Goal: Task Accomplishment & Management: Manage account settings

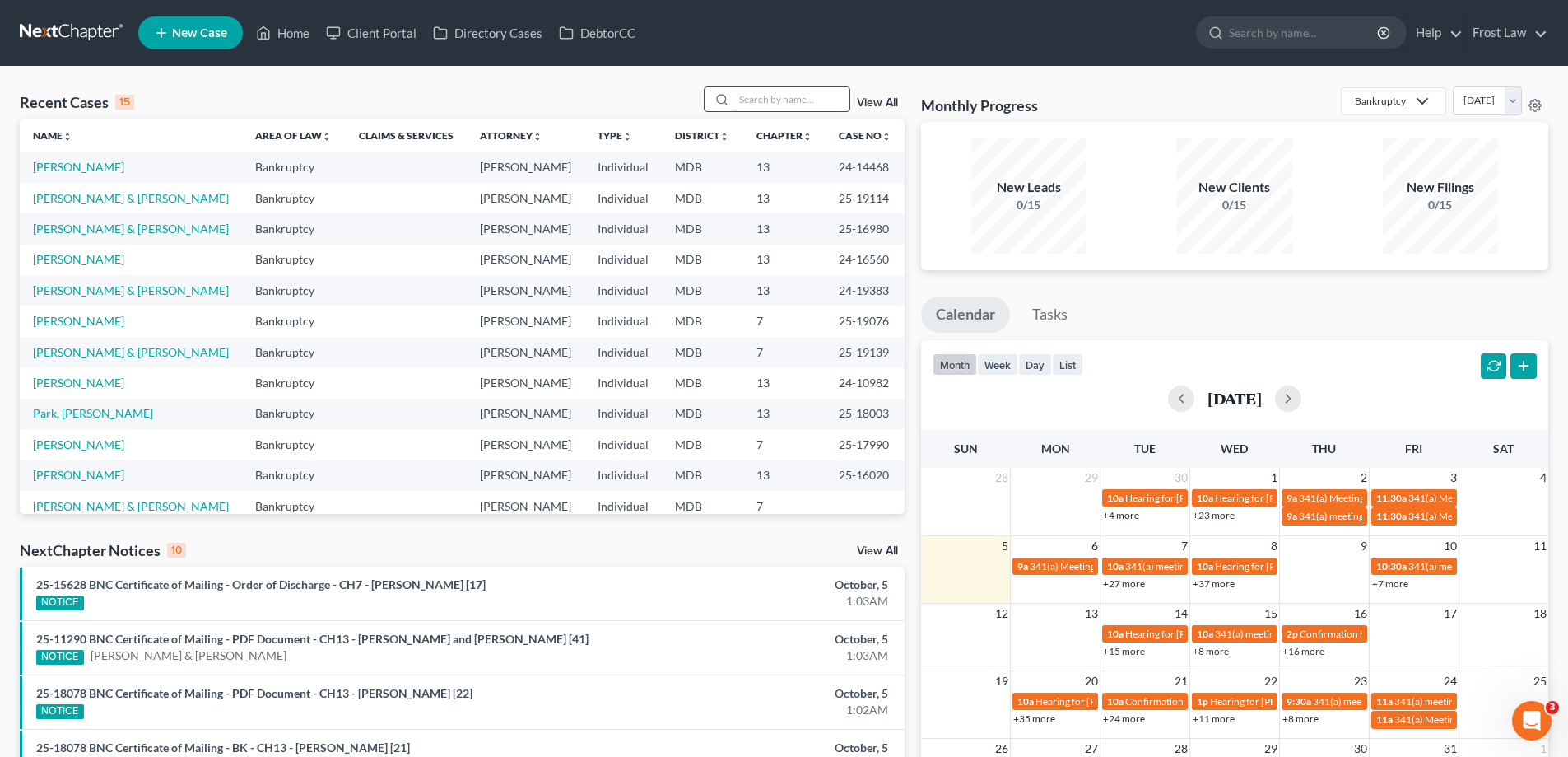
click at [771, 99] on input "search" at bounding box center [792, 99] width 116 height 24
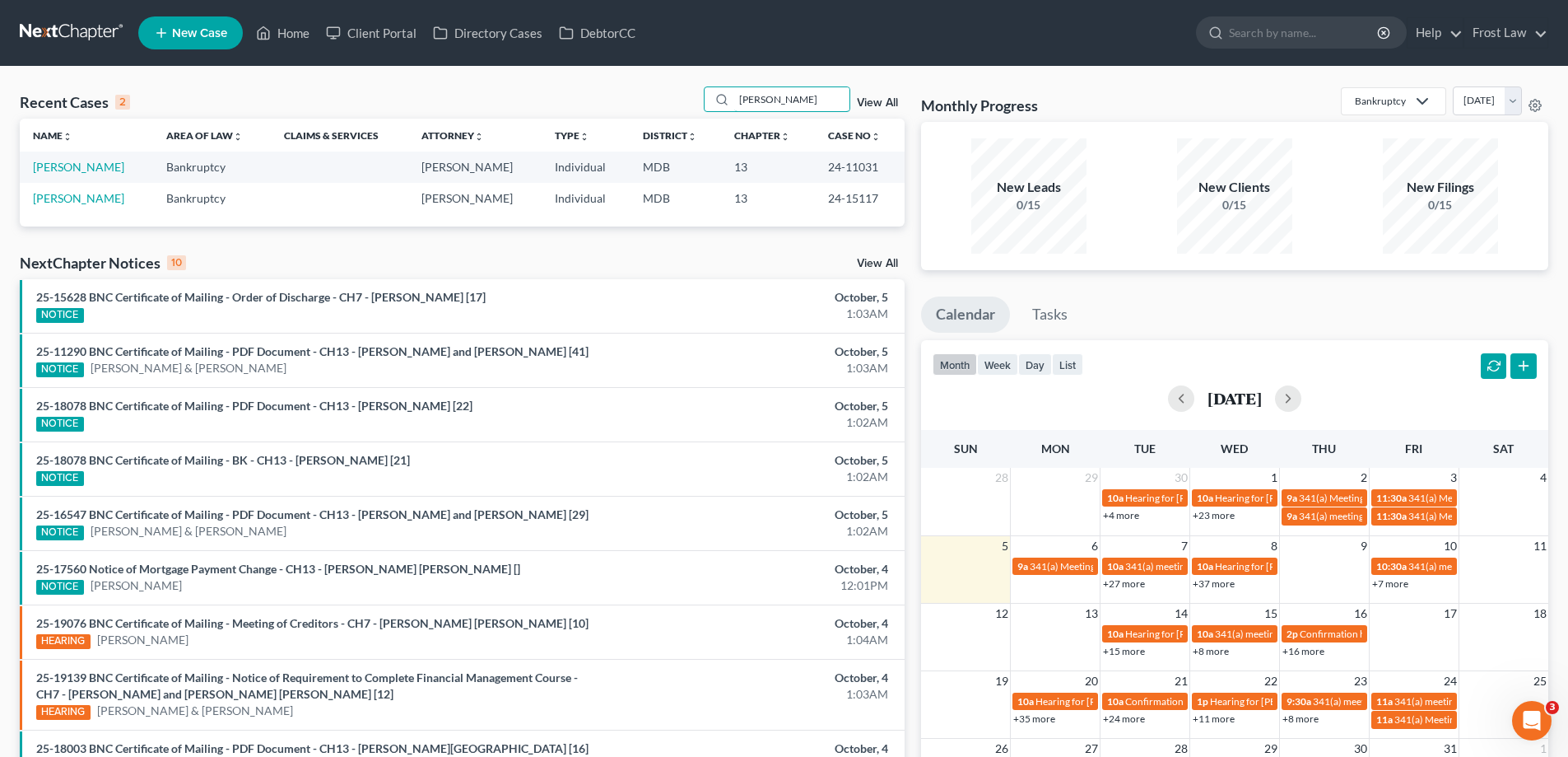
type input "[PERSON_NAME]"
drag, startPoint x: 878, startPoint y: 167, endPoint x: 823, endPoint y: 171, distance: 55.1
click at [823, 171] on td "24-11031" at bounding box center [860, 167] width 90 height 31
copy td "24-11031"
click at [791, 97] on input "[PERSON_NAME]" at bounding box center [792, 99] width 116 height 24
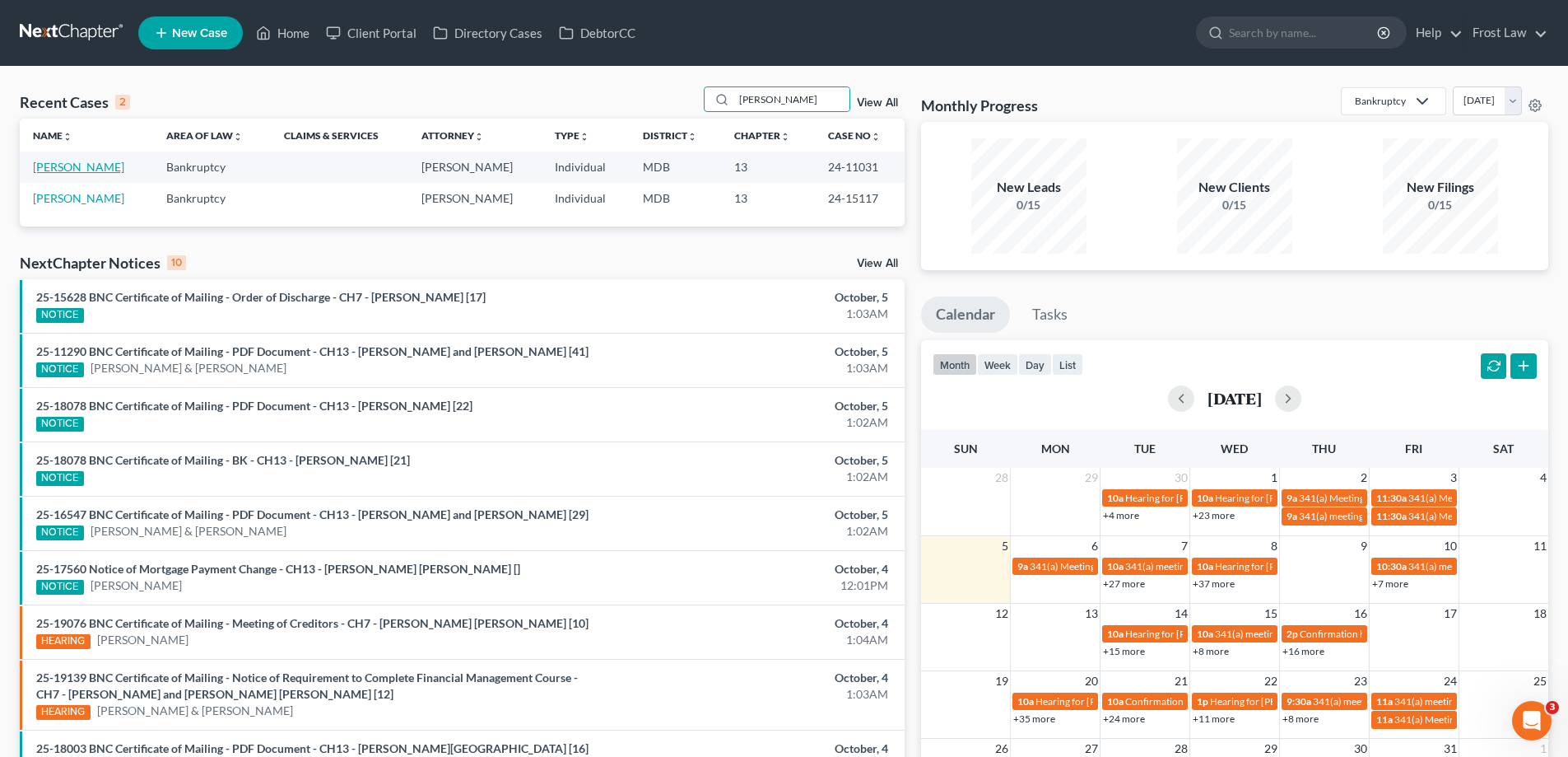
click at [78, 162] on link "[PERSON_NAME]" at bounding box center [78, 167] width 92 height 14
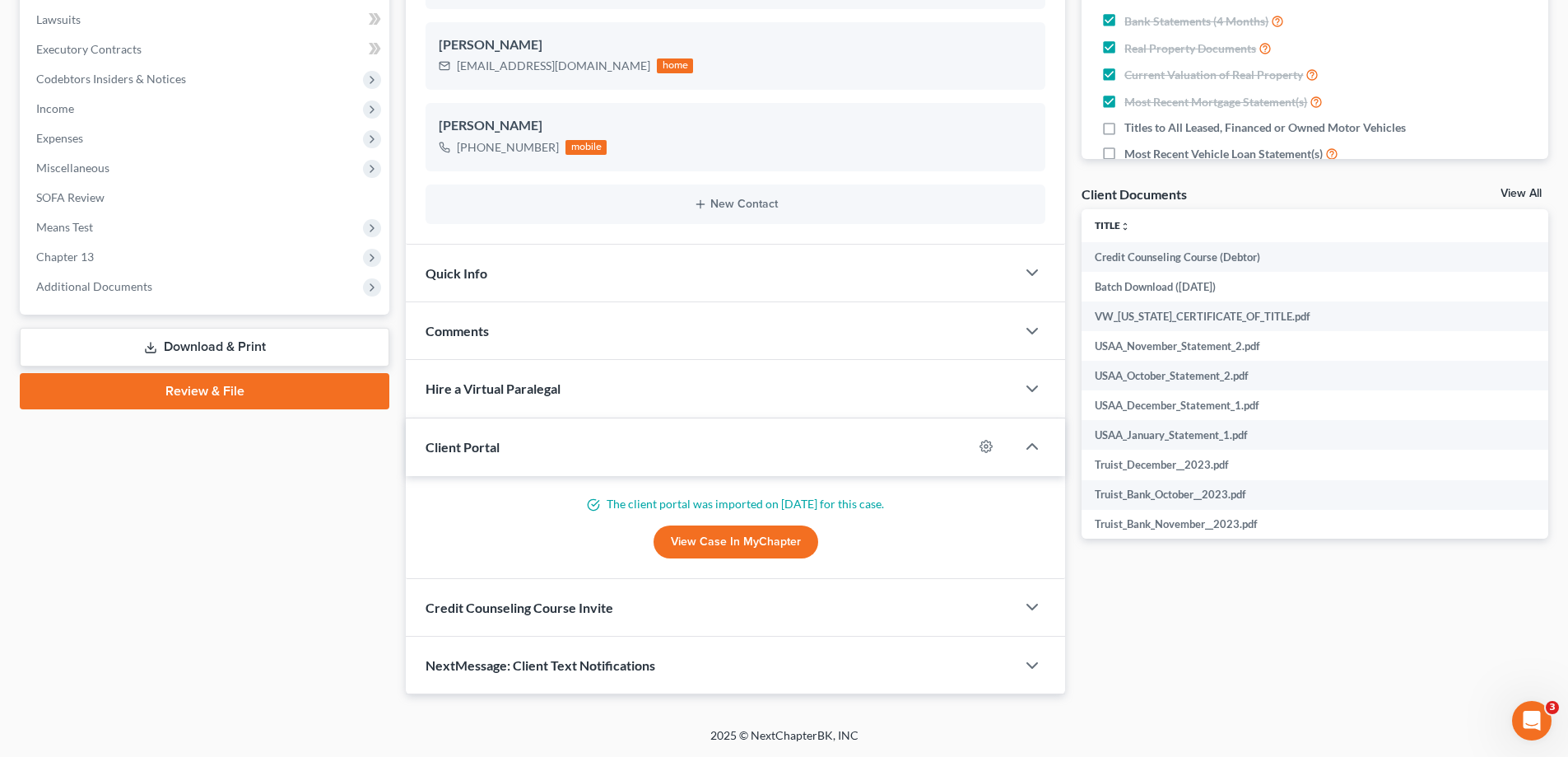
click at [223, 356] on link "Download & Print" at bounding box center [204, 347] width 370 height 39
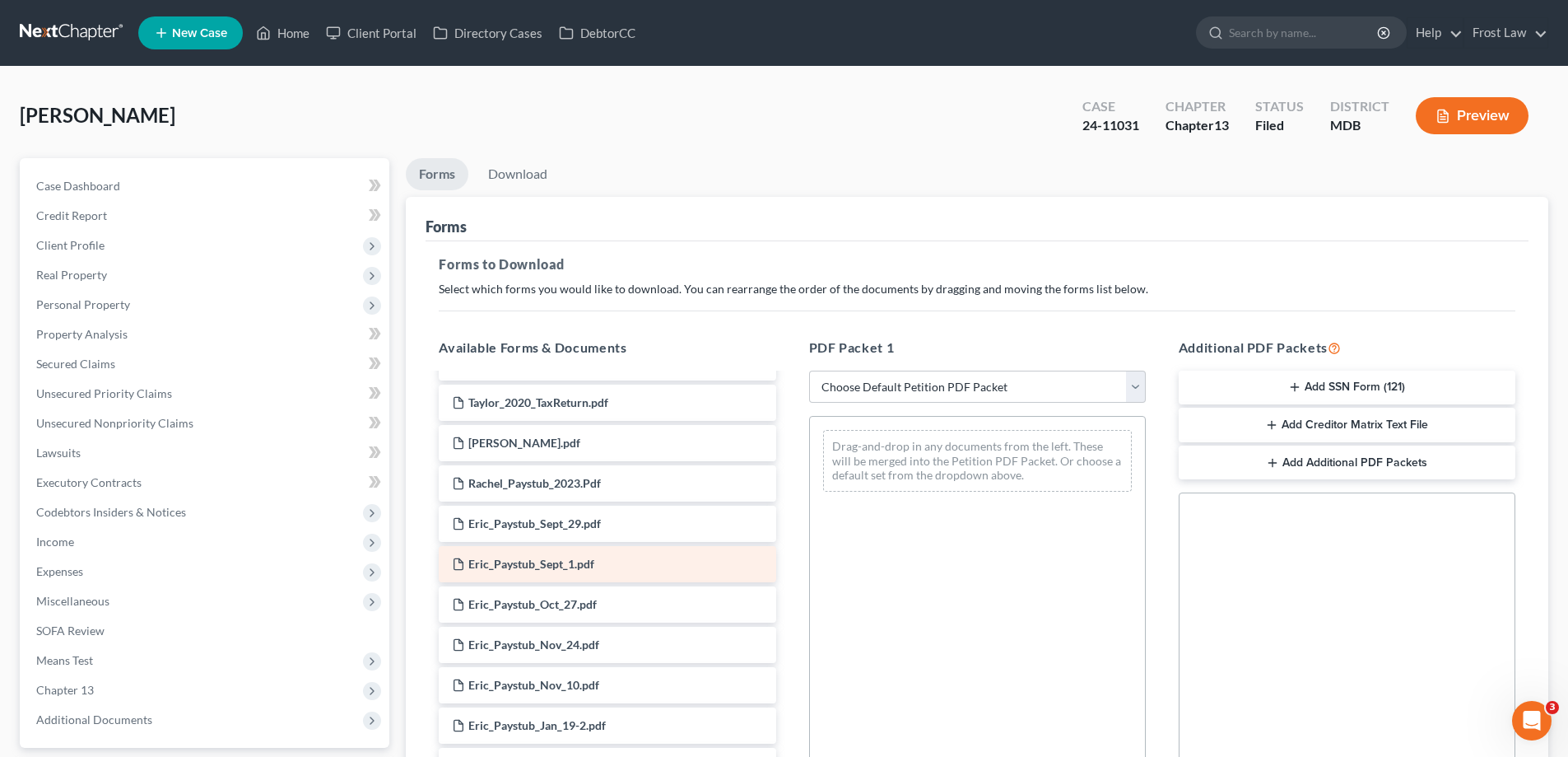
scroll to position [494, 0]
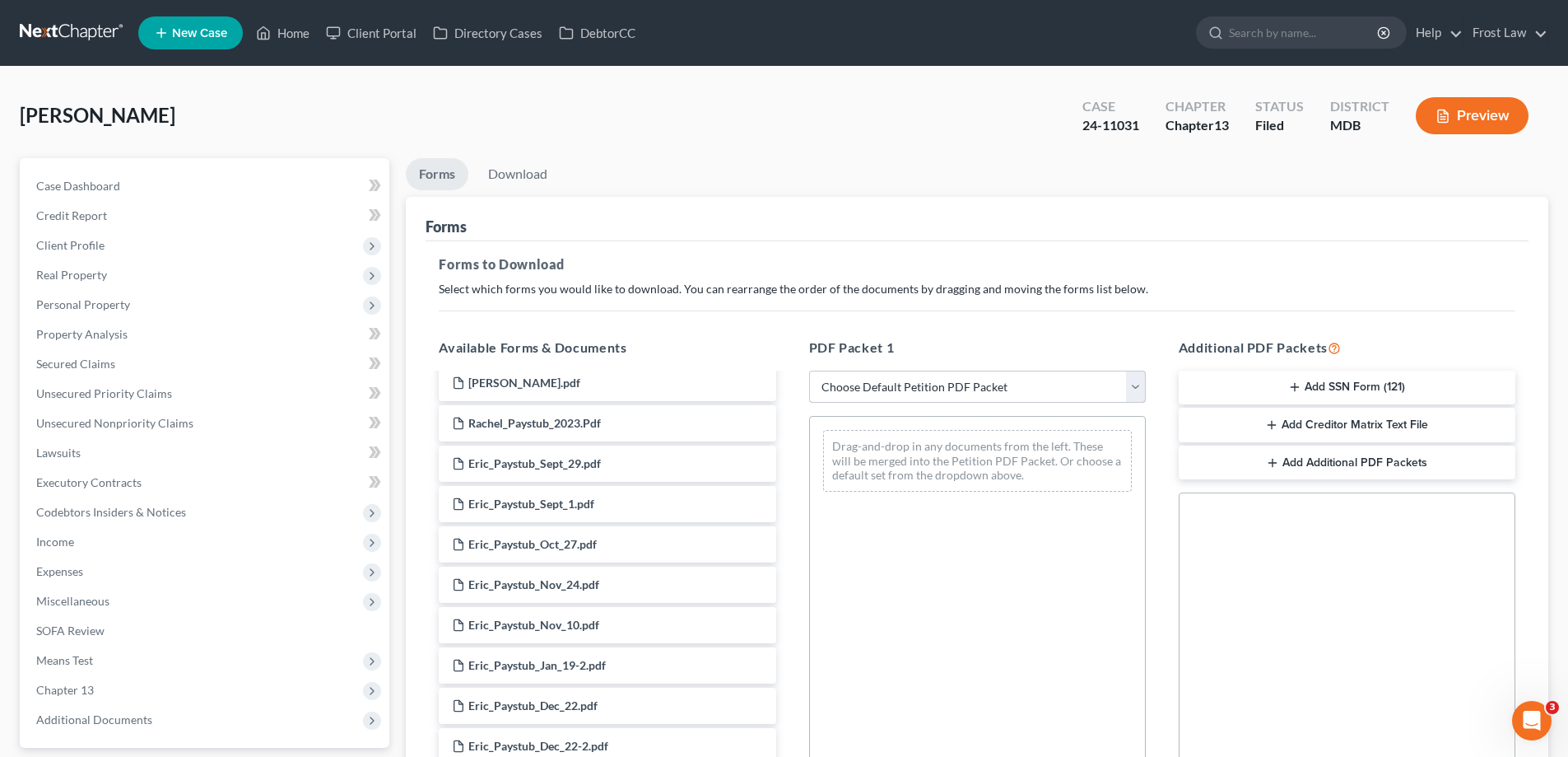
click at [875, 384] on select "Choose Default Petition PDF Packet Complete Bankruptcy Petition (all forms and …" at bounding box center [978, 386] width 337 height 33
select select "2"
click at [810, 371] on select "Choose Default Petition PDF Packet Complete Bankruptcy Petition (all forms and …" at bounding box center [978, 386] width 337 height 33
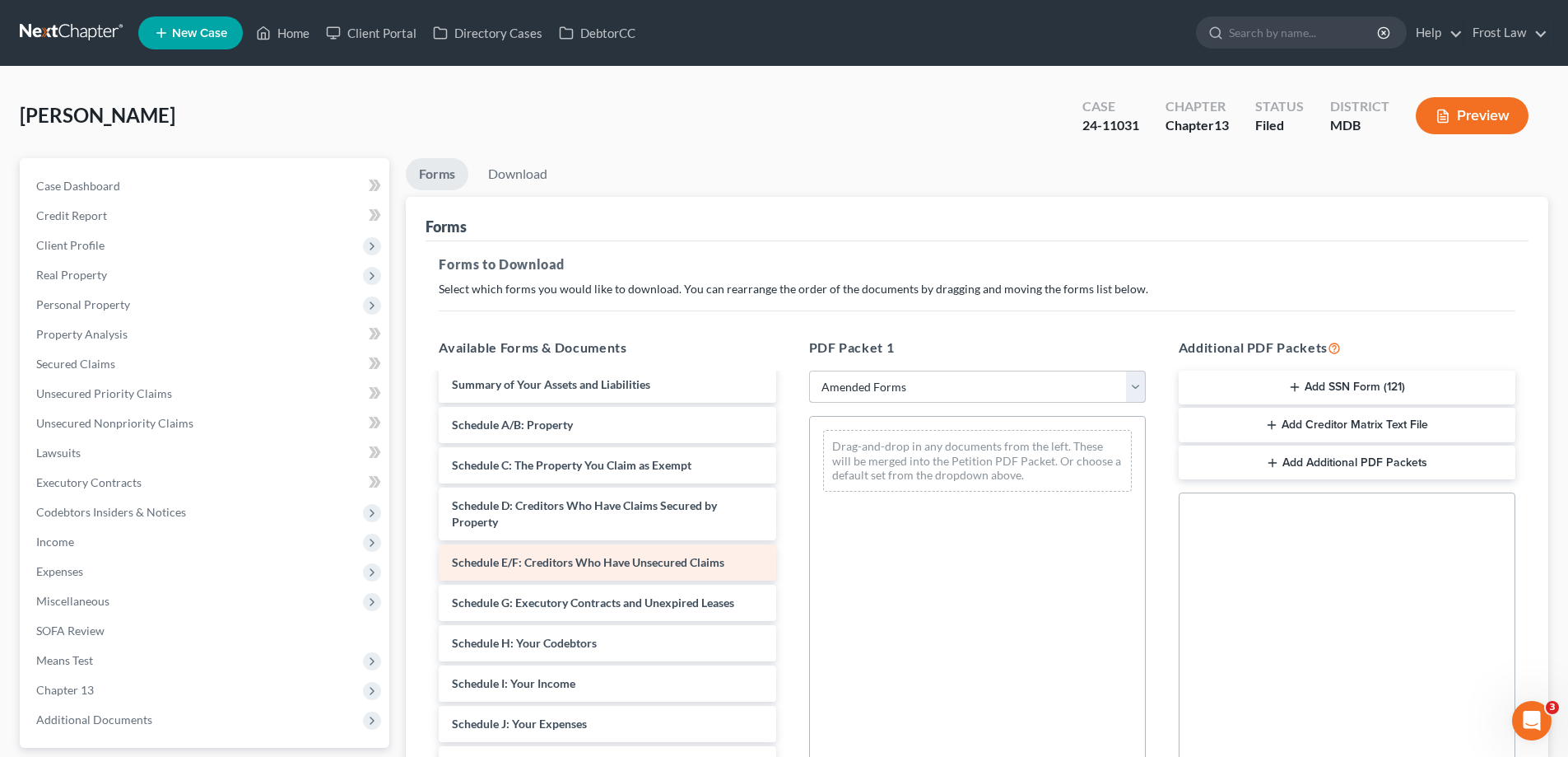
scroll to position [0, 0]
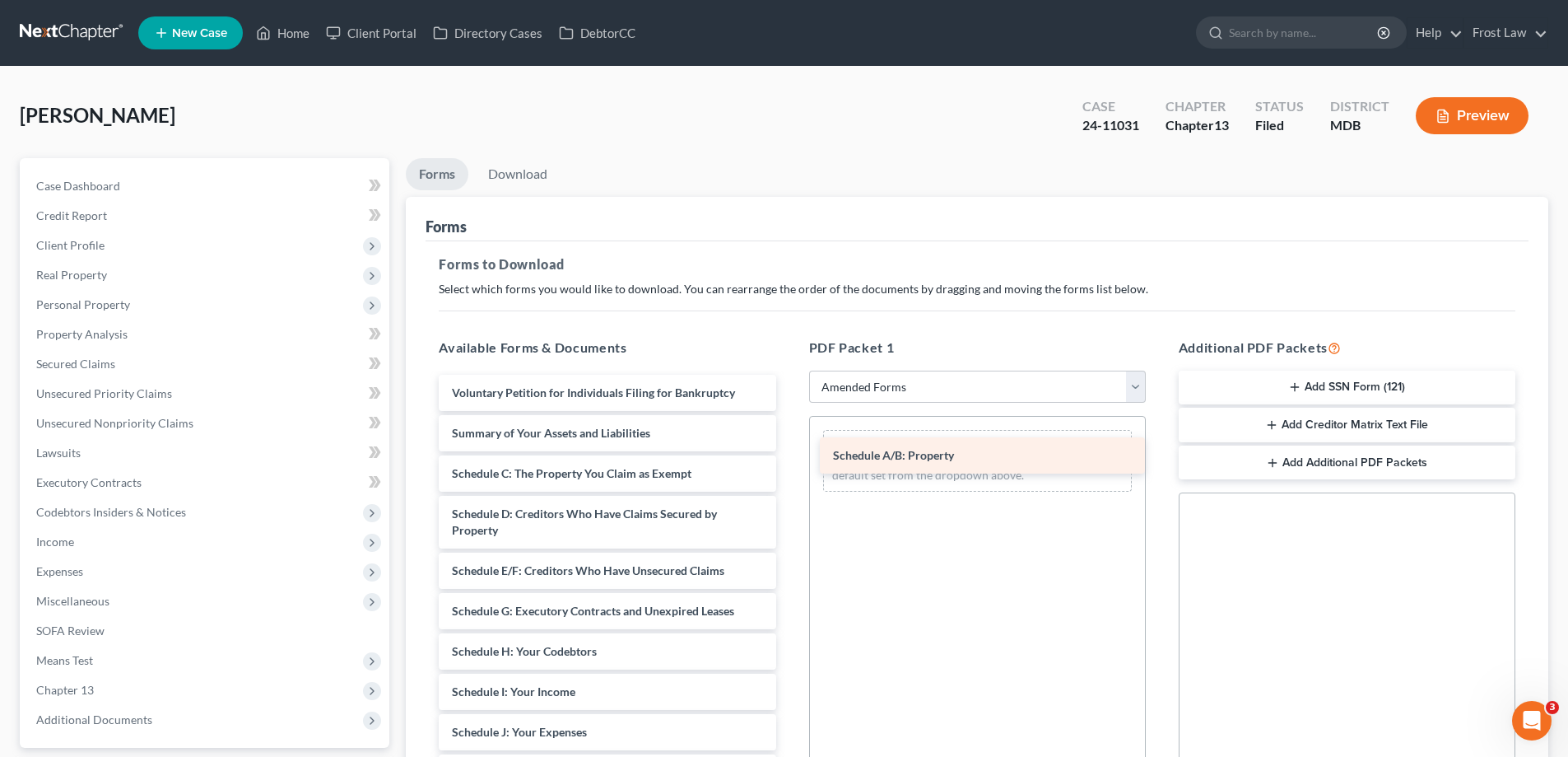
drag, startPoint x: 555, startPoint y: 477, endPoint x: 935, endPoint y: 459, distance: 380.4
click at [788, 459] on div "Schedule A/B: Property Voluntary Petition for Individuals Filing for Bankruptcy…" at bounding box center [608, 740] width 363 height 731
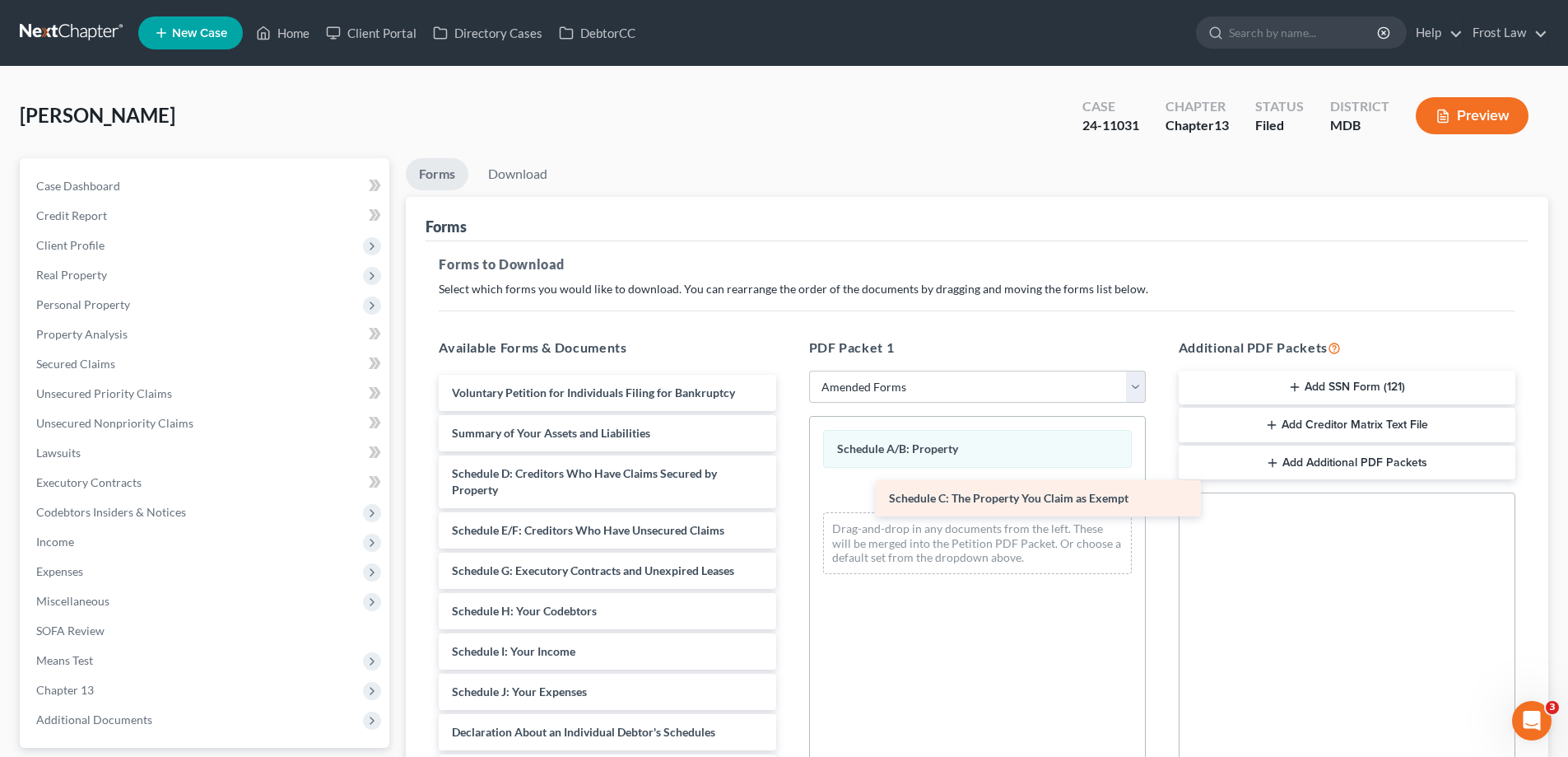
drag, startPoint x: 567, startPoint y: 476, endPoint x: 961, endPoint y: 494, distance: 394.4
click at [788, 494] on div "Schedule C: The Property You Claim as Exempt Voluntary Petition for Individuals…" at bounding box center [608, 720] width 363 height 691
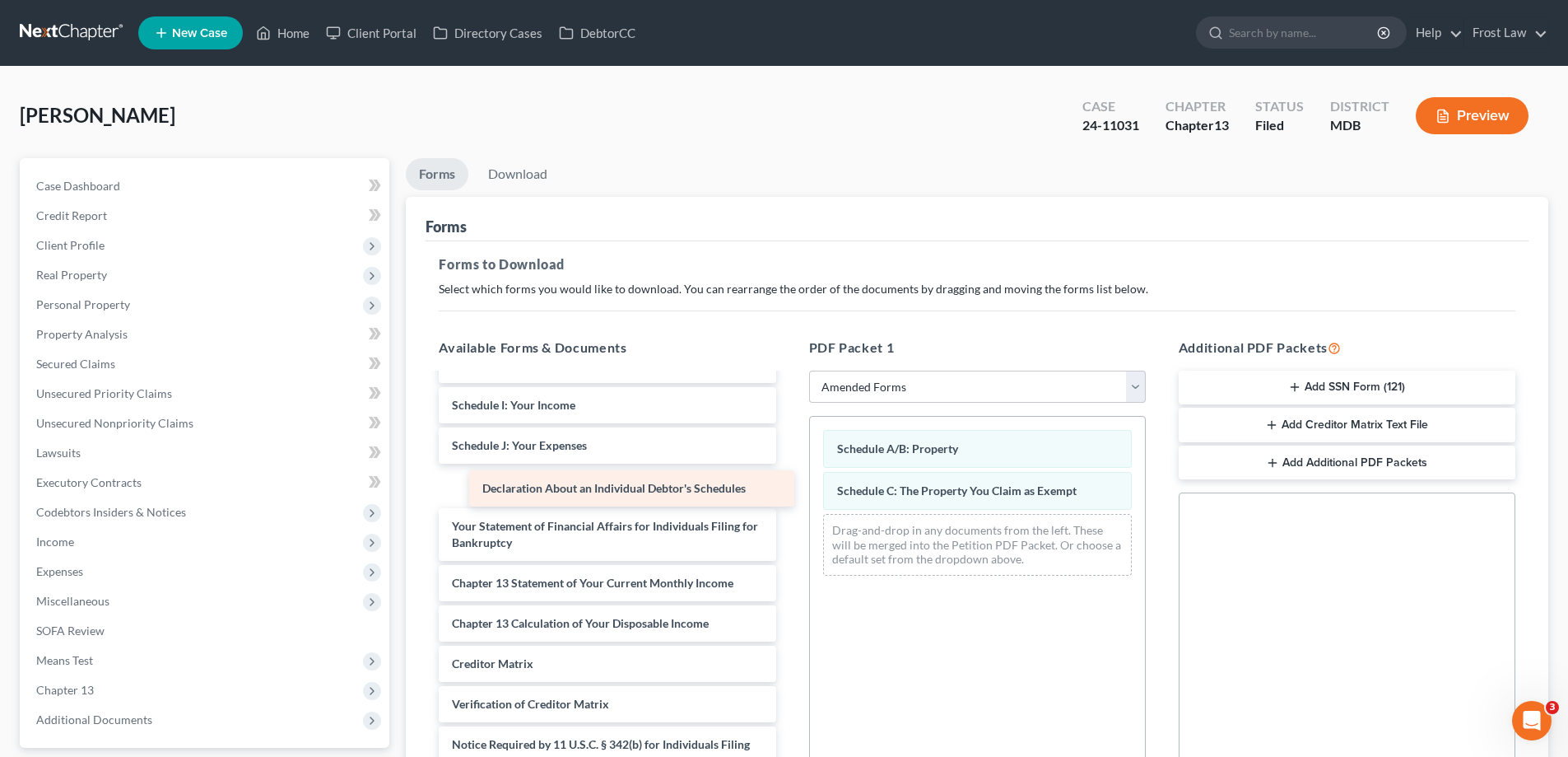
scroll to position [206, 0]
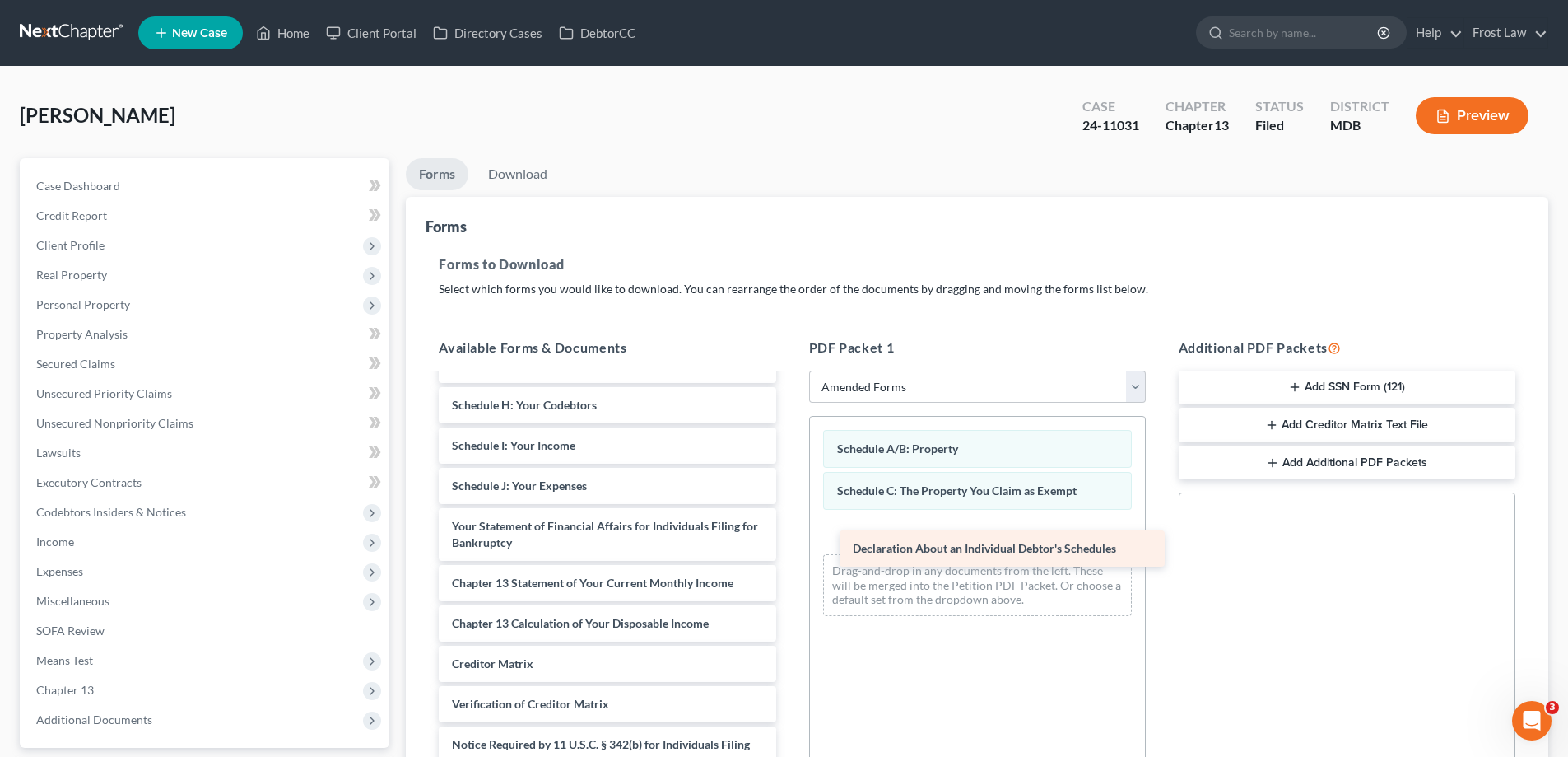
drag, startPoint x: 549, startPoint y: 497, endPoint x: 947, endPoint y: 553, distance: 401.9
click at [788, 553] on div "Declaration About an Individual Debtor's Schedules Voluntary Petition for Indiv…" at bounding box center [608, 493] width 363 height 650
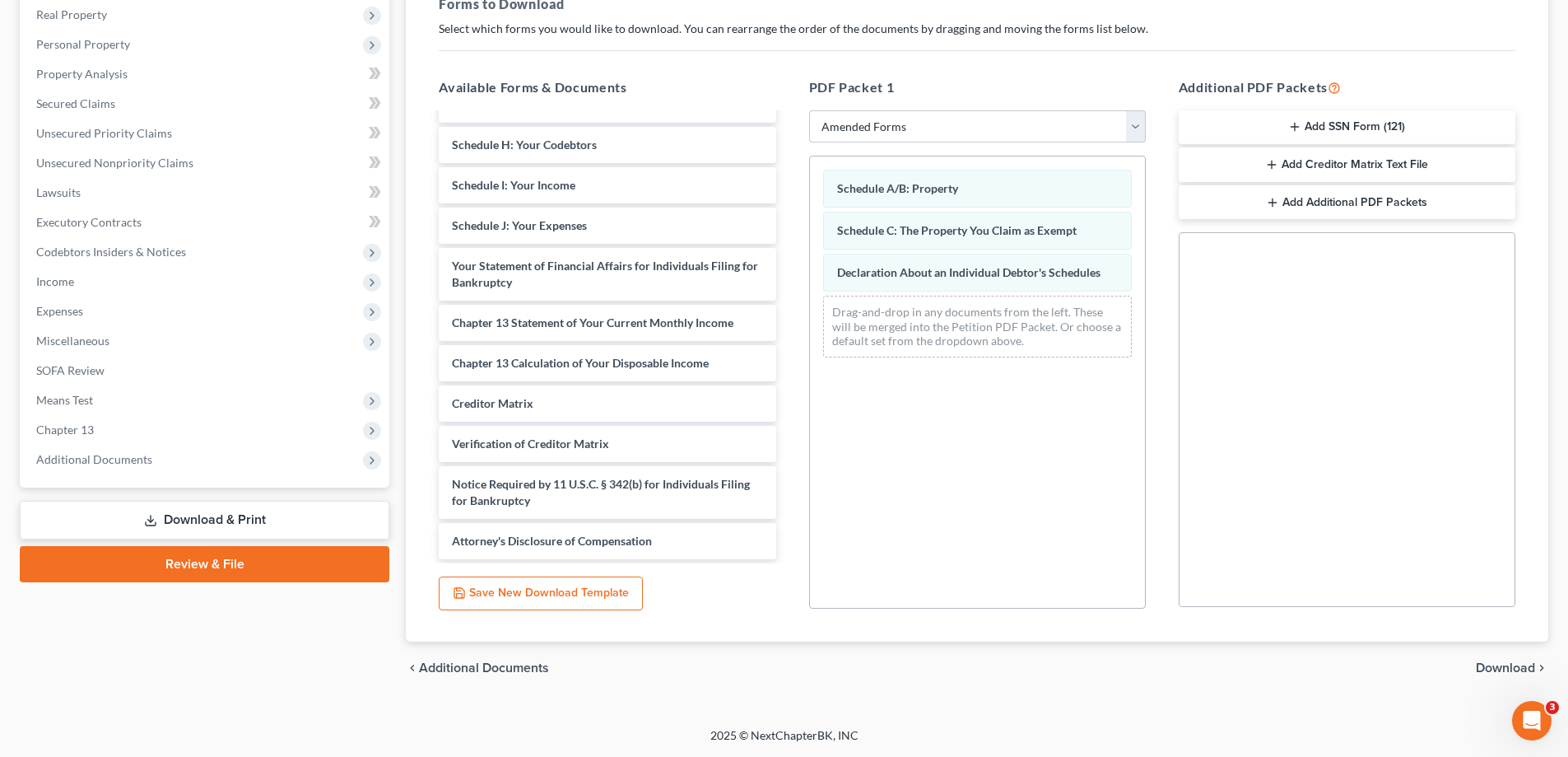
click at [1492, 665] on span "Download" at bounding box center [1505, 667] width 59 height 13
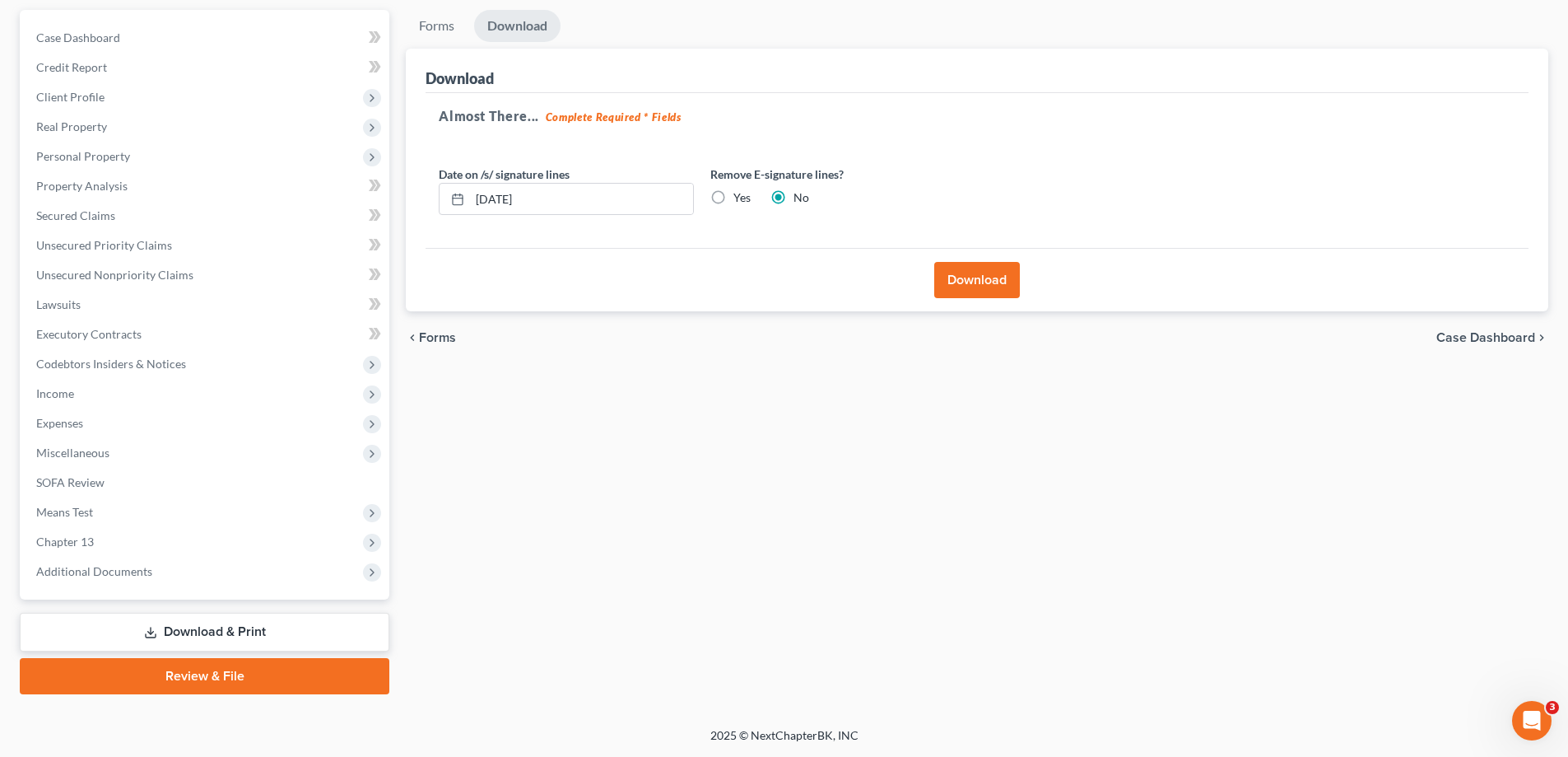
click at [1004, 278] on button "Download" at bounding box center [976, 280] width 86 height 36
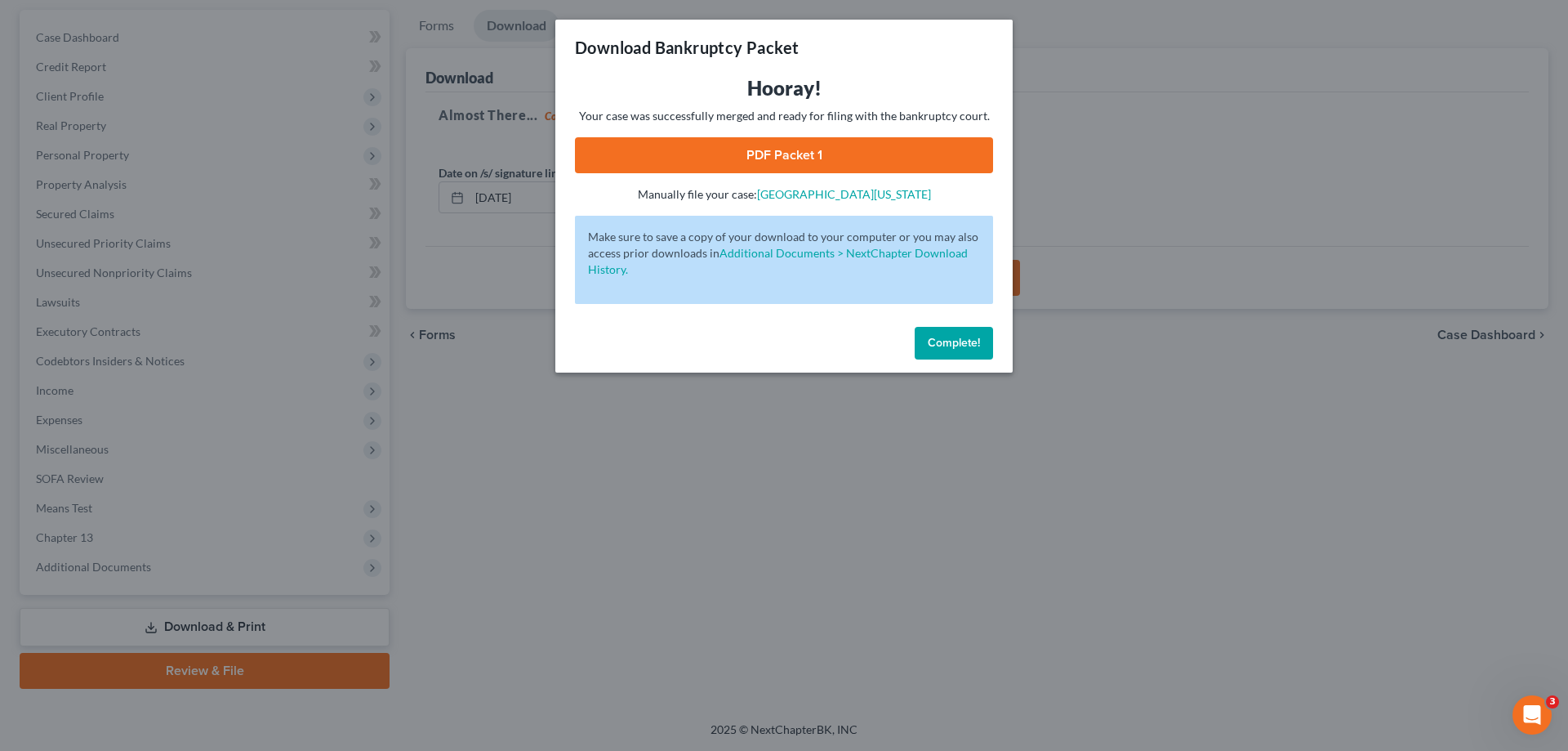
click at [918, 154] on link "PDF Packet 1" at bounding box center [784, 155] width 418 height 36
click at [968, 338] on span "Complete!" at bounding box center [954, 343] width 52 height 14
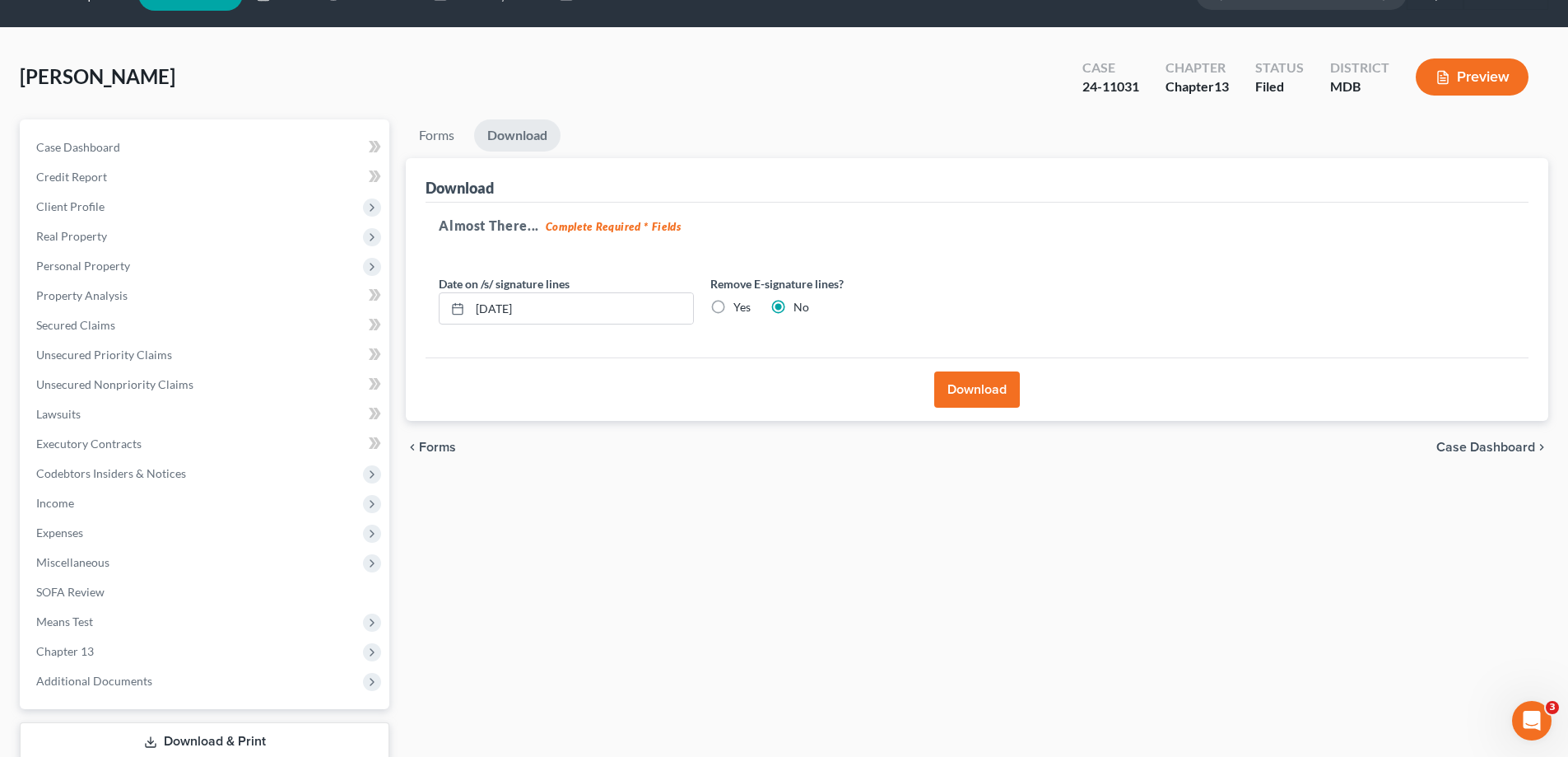
scroll to position [0, 0]
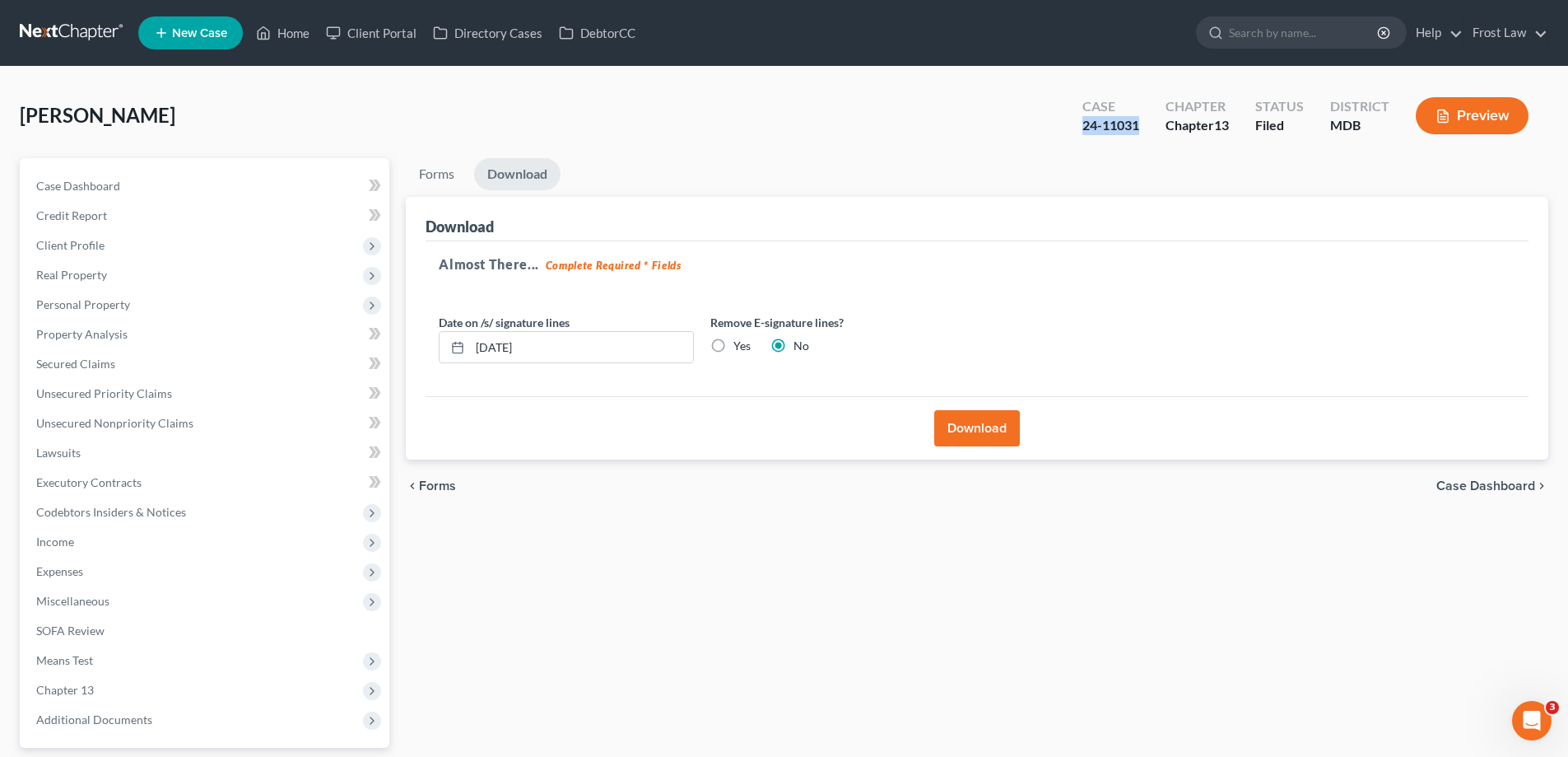
drag, startPoint x: 1146, startPoint y: 123, endPoint x: 1074, endPoint y: 130, distance: 72.3
click at [1074, 130] on div "Case 24-11031" at bounding box center [1110, 116] width 83 height 49
copy div "24-11031"
click at [295, 33] on link "Home" at bounding box center [282, 34] width 70 height 30
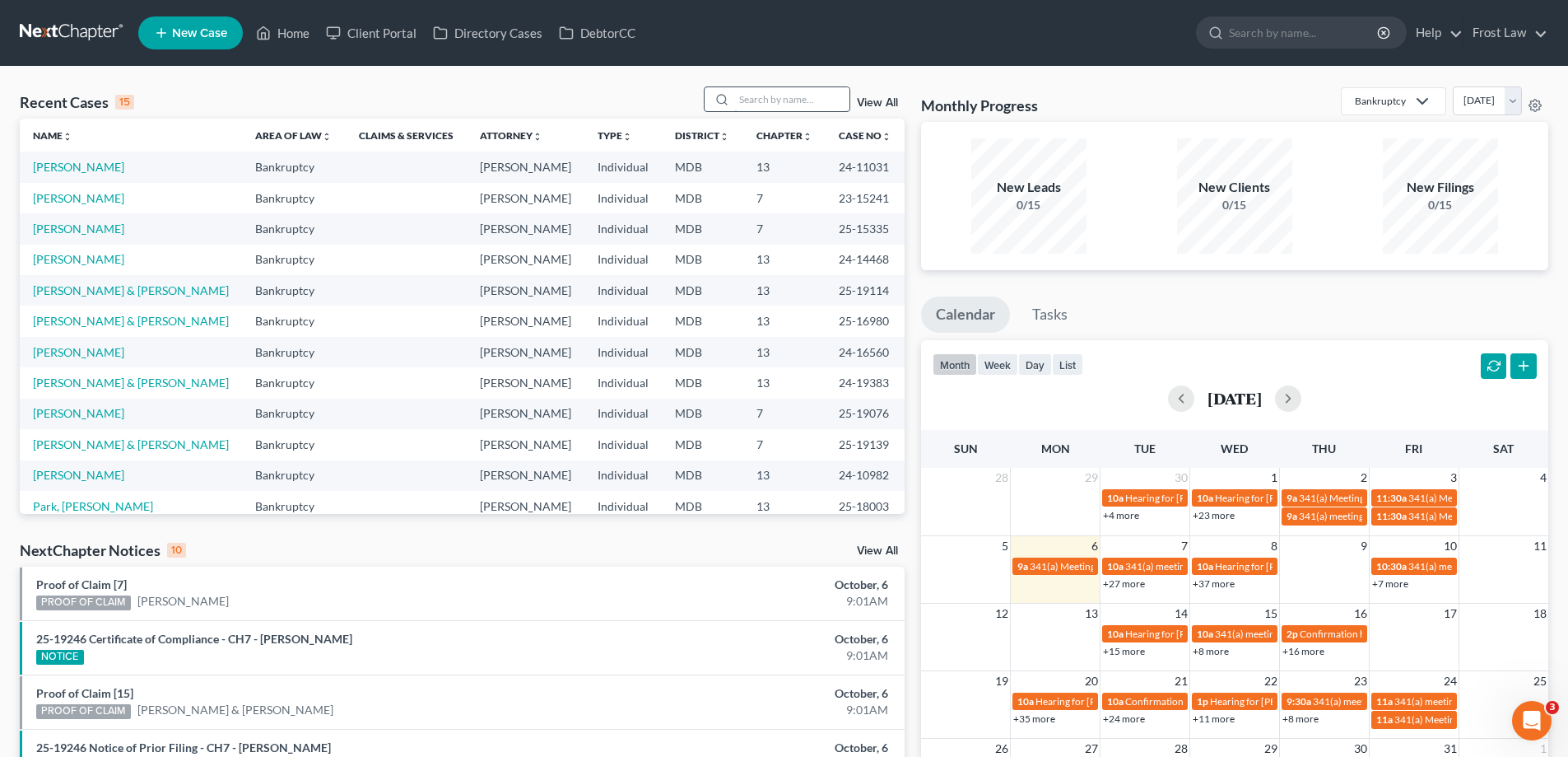
click at [773, 94] on input "search" at bounding box center [792, 99] width 116 height 24
type input "[PERSON_NAME]"
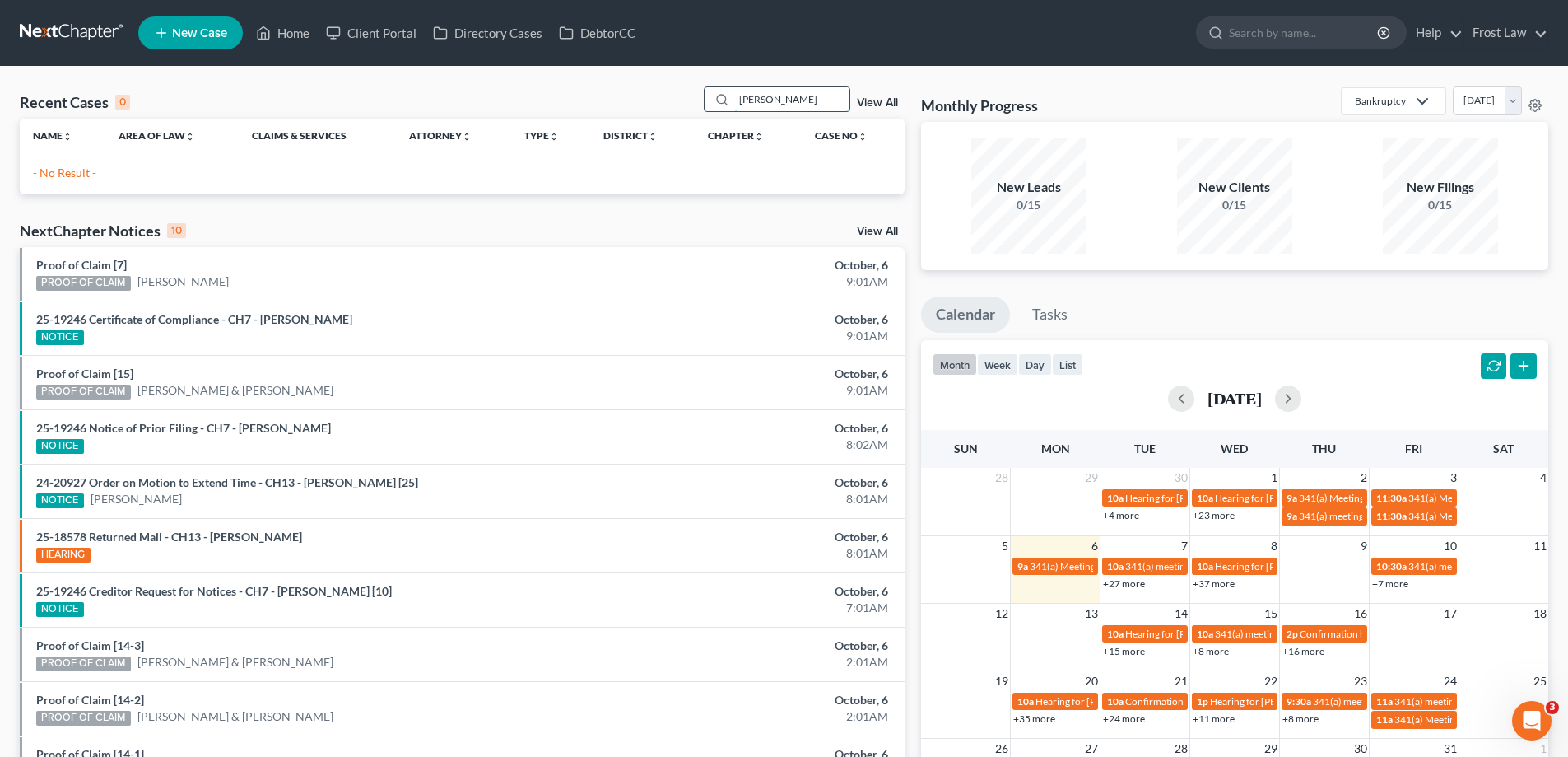
drag, startPoint x: 807, startPoint y: 95, endPoint x: 711, endPoint y: 108, distance: 96.9
click at [711, 108] on div "[PERSON_NAME]" at bounding box center [777, 99] width 146 height 26
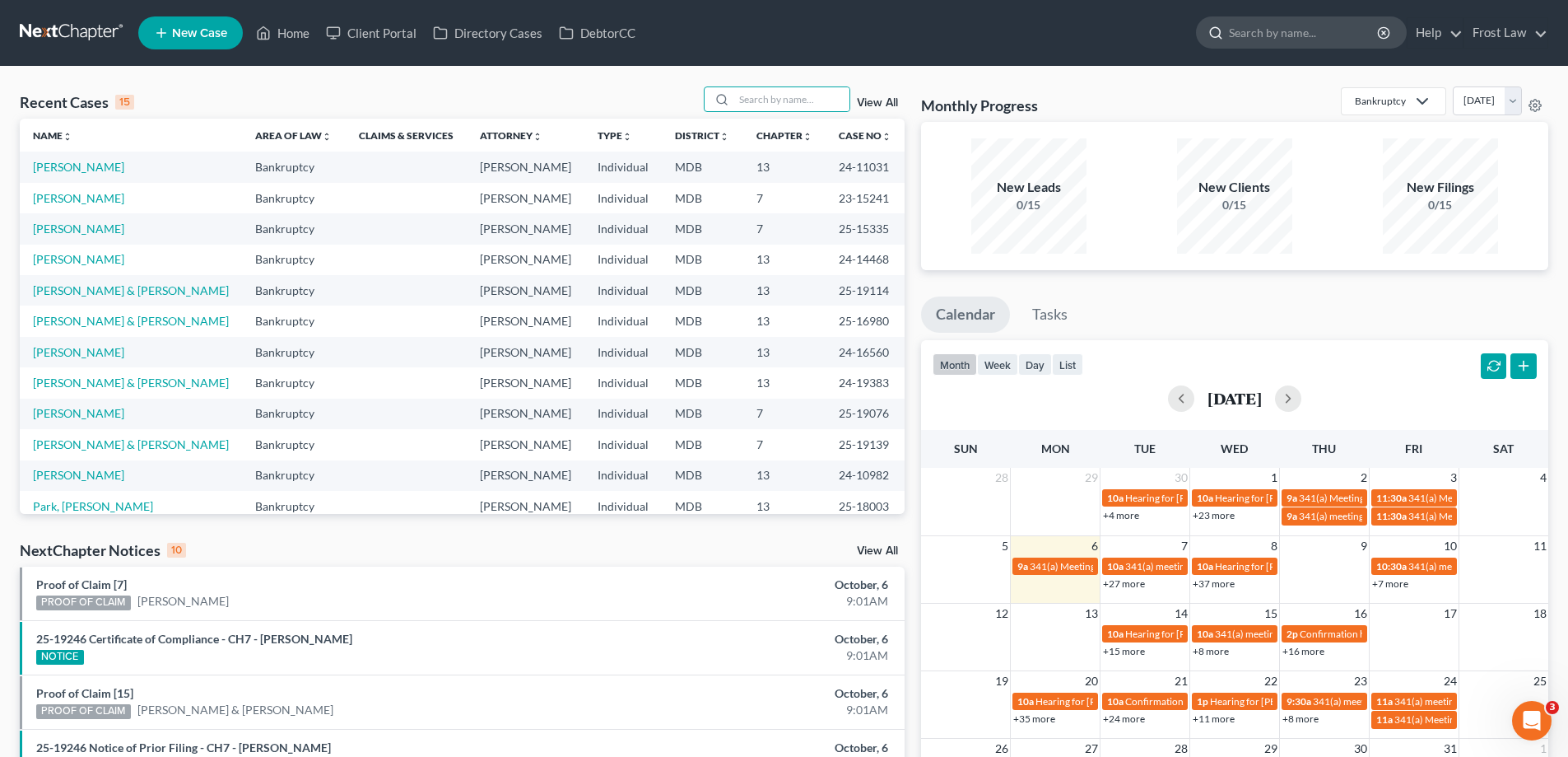
click at [1285, 22] on input "search" at bounding box center [1304, 33] width 151 height 31
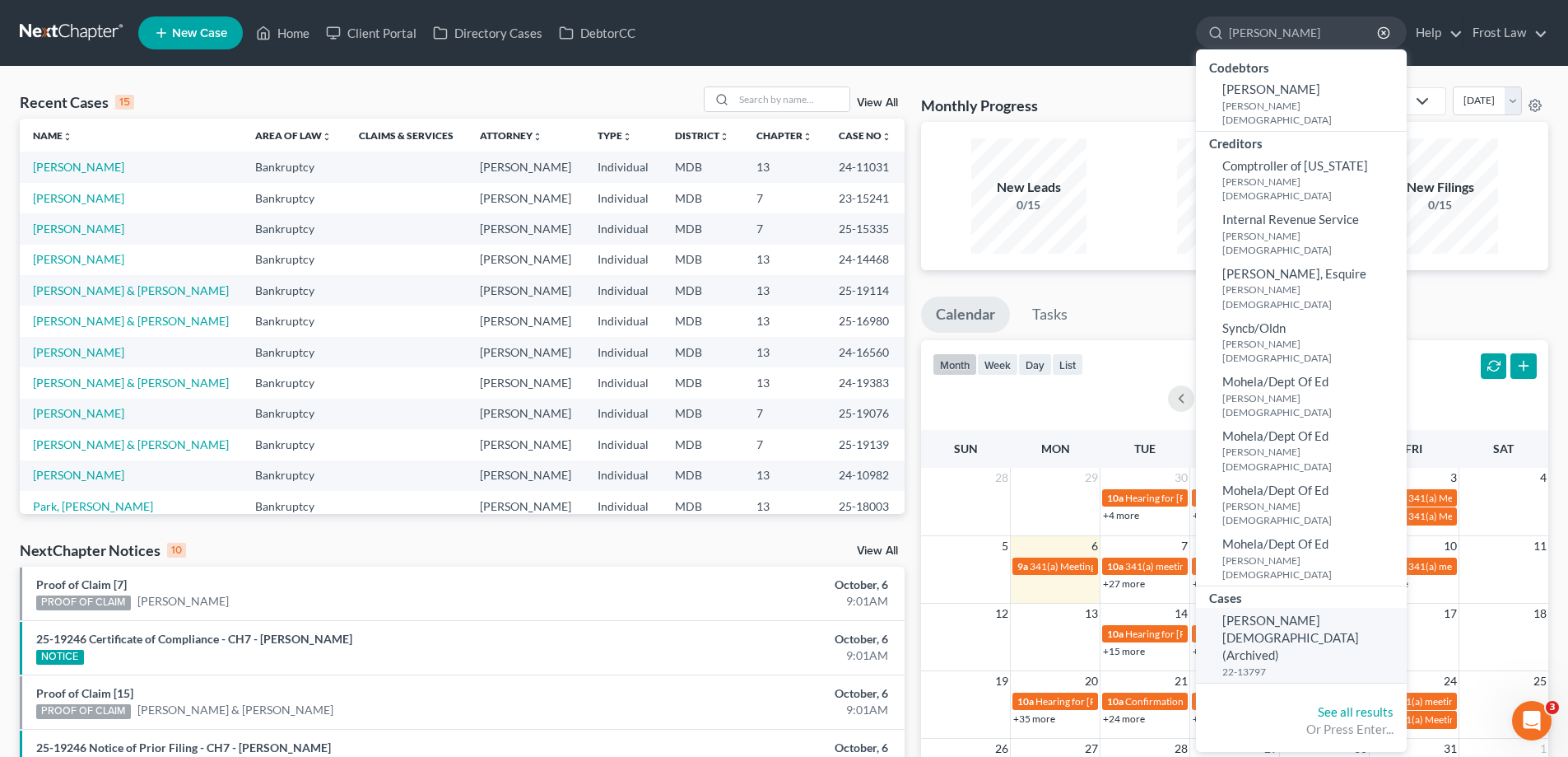
type input "[PERSON_NAME]"
click at [1247, 608] on link "[PERSON_NAME][DEMOGRAPHIC_DATA] (Archived) 22-13797" at bounding box center [1301, 645] width 211 height 75
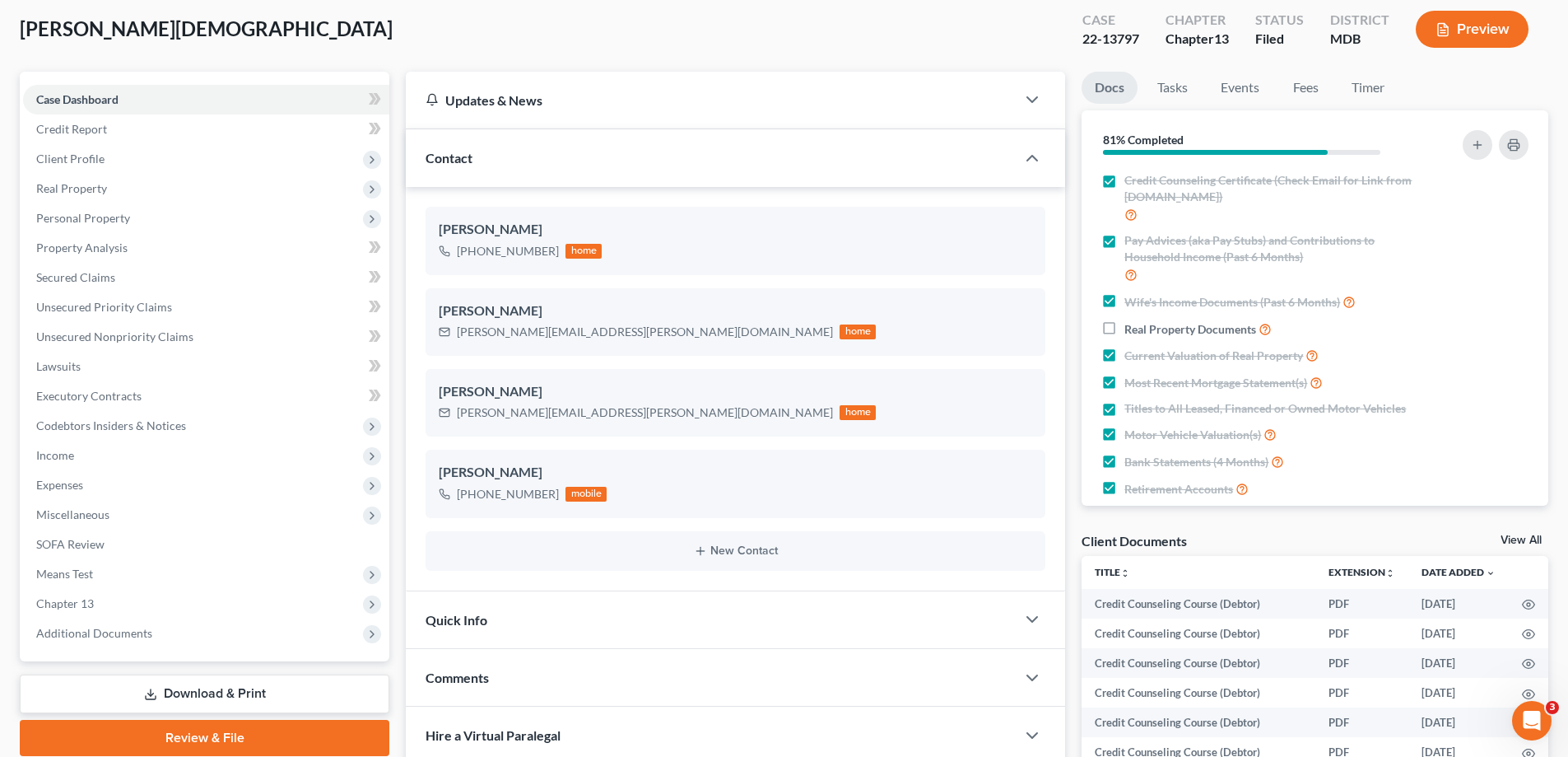
scroll to position [247, 0]
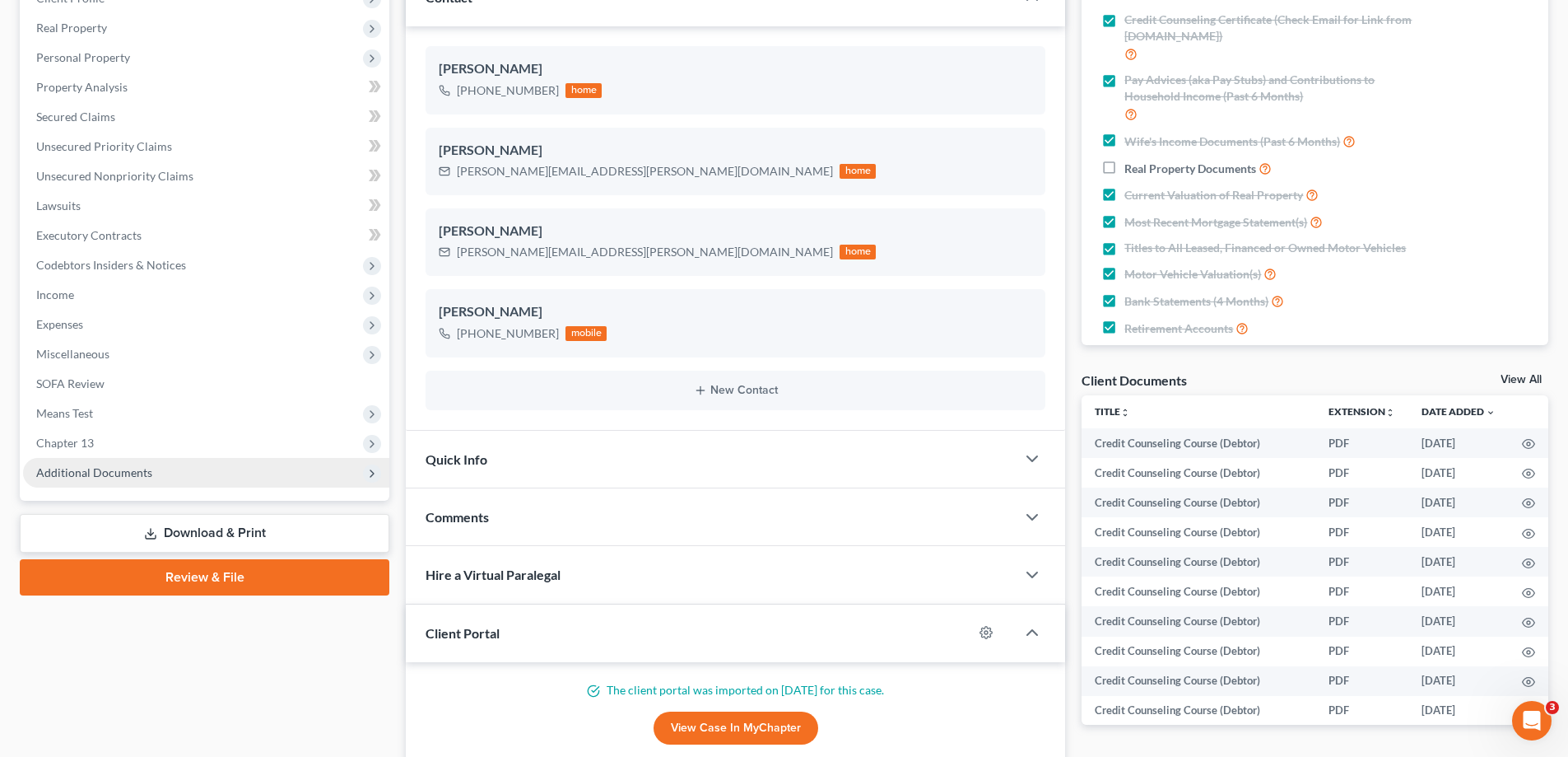
click at [199, 473] on span "Additional Documents" at bounding box center [205, 473] width 366 height 30
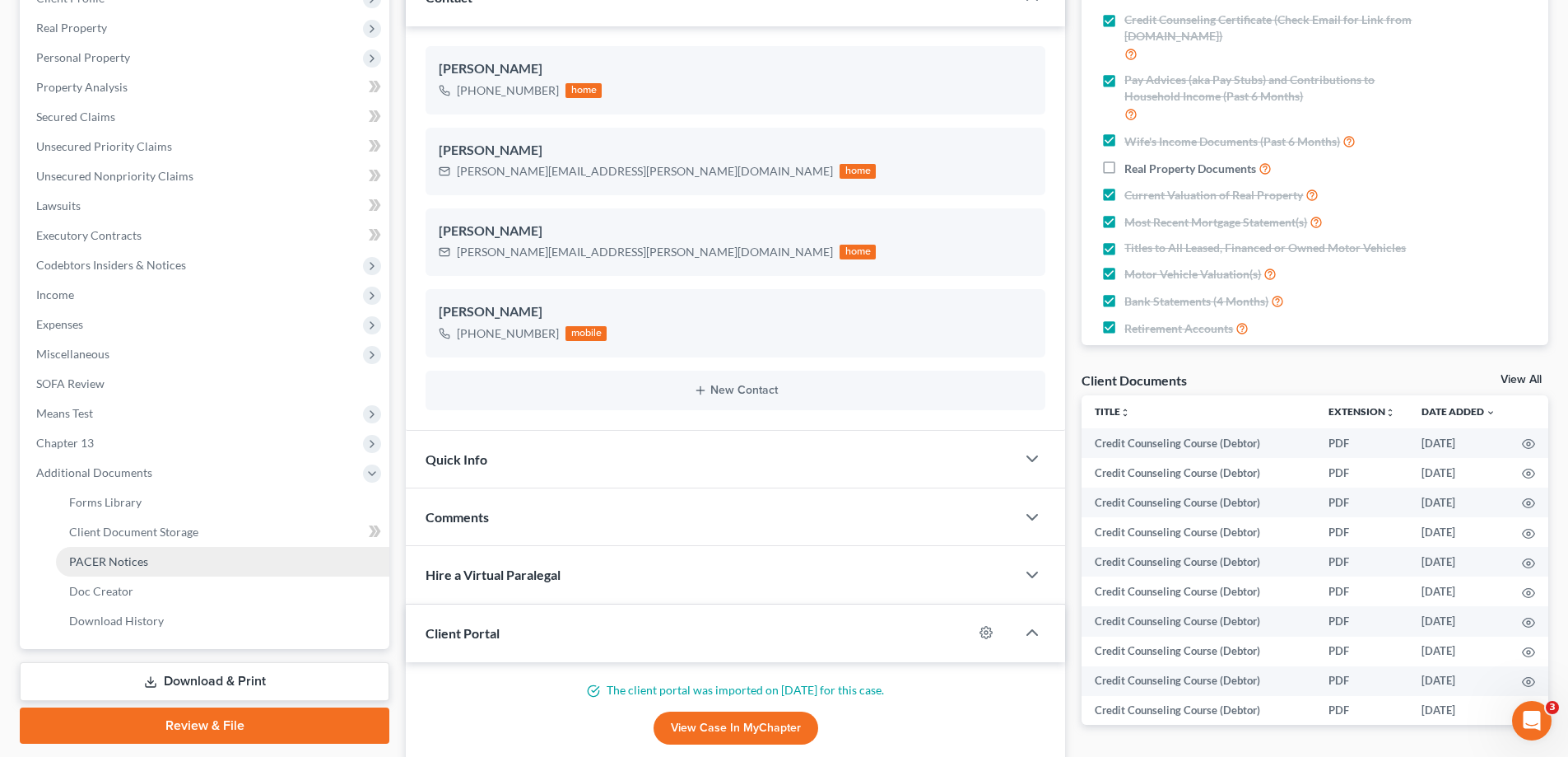
click at [161, 559] on link "PACER Notices" at bounding box center [222, 562] width 333 height 30
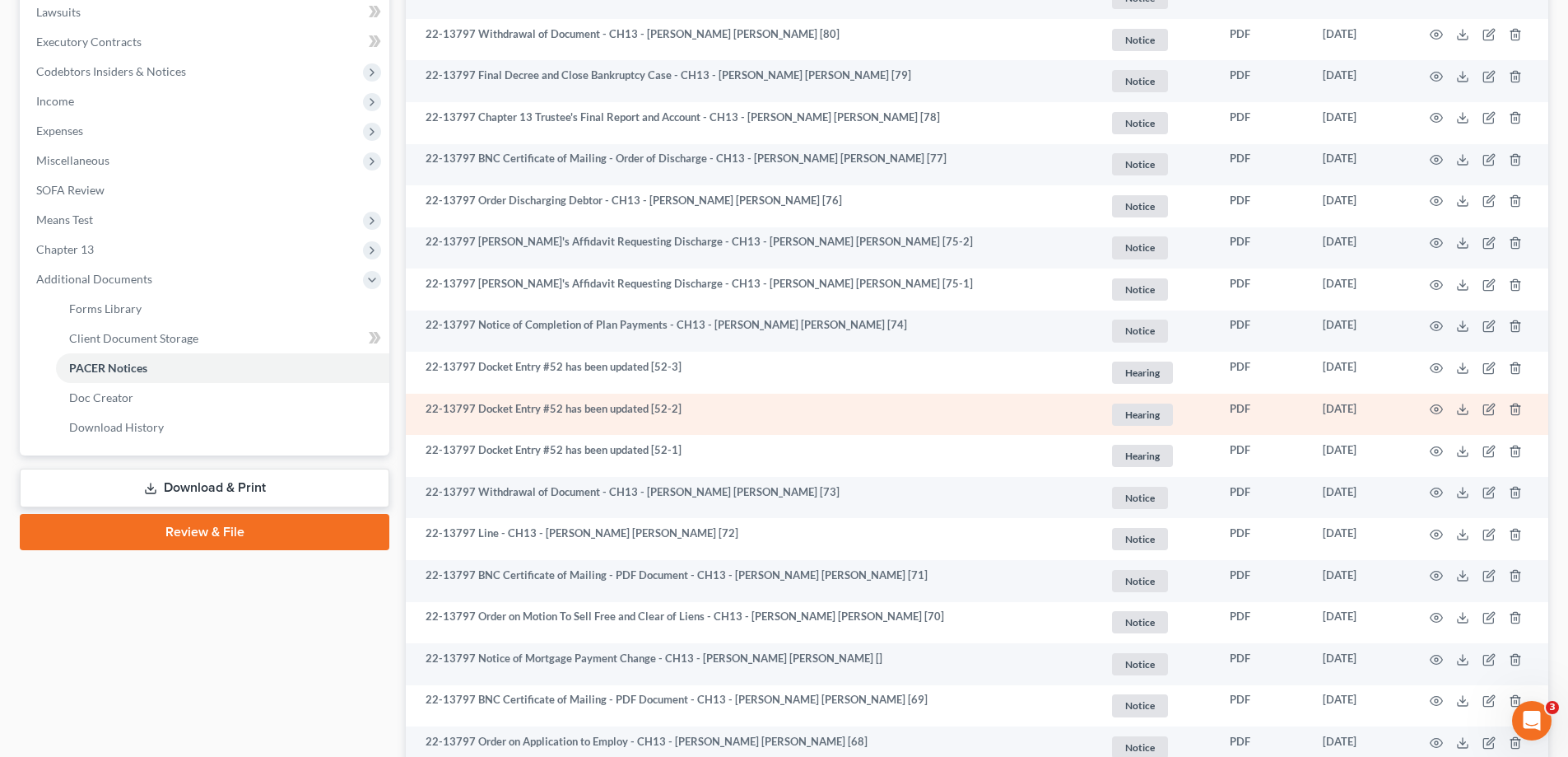
scroll to position [412, 0]
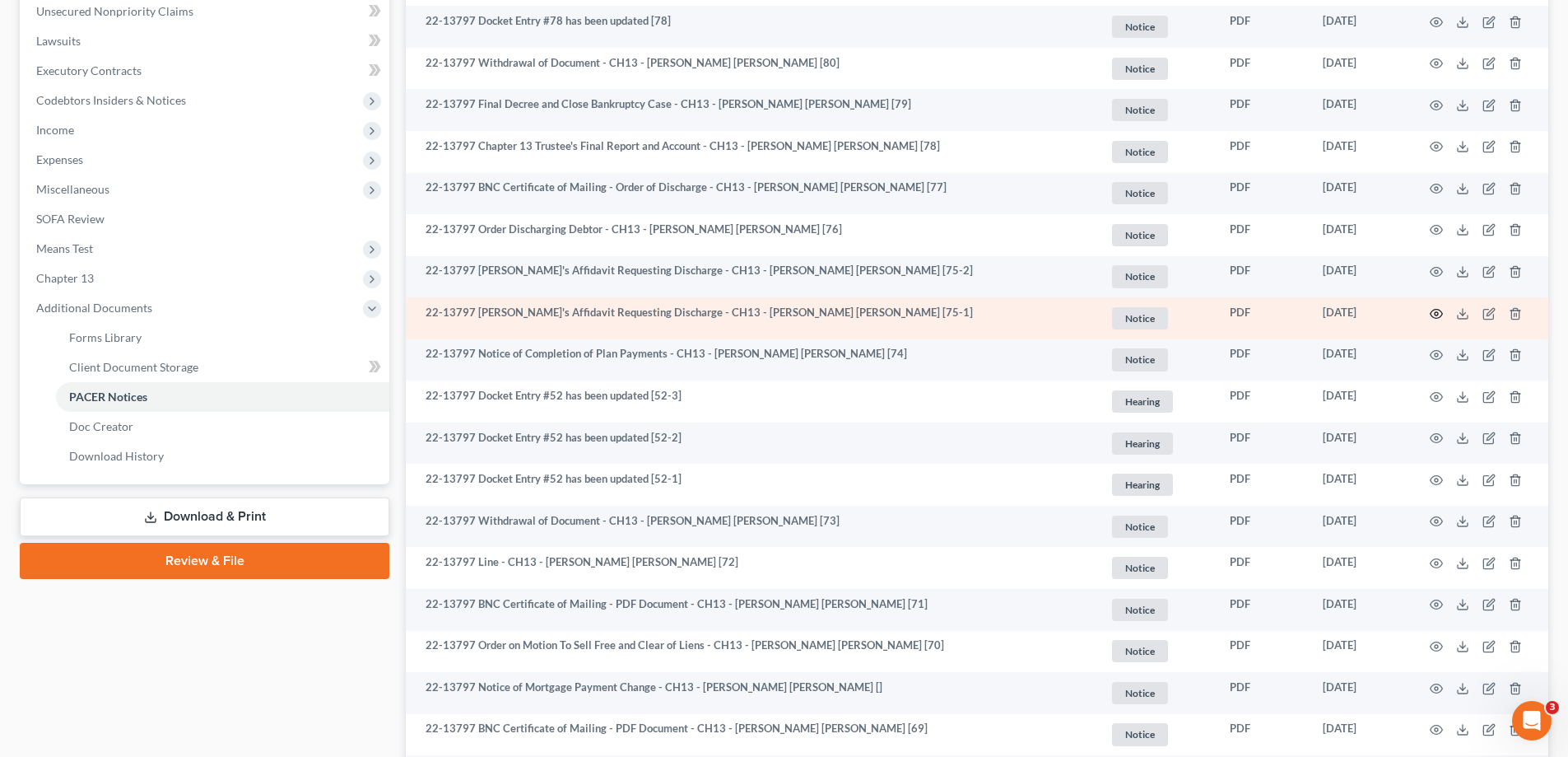
click at [1435, 315] on circle "button" at bounding box center [1437, 314] width 4 height 4
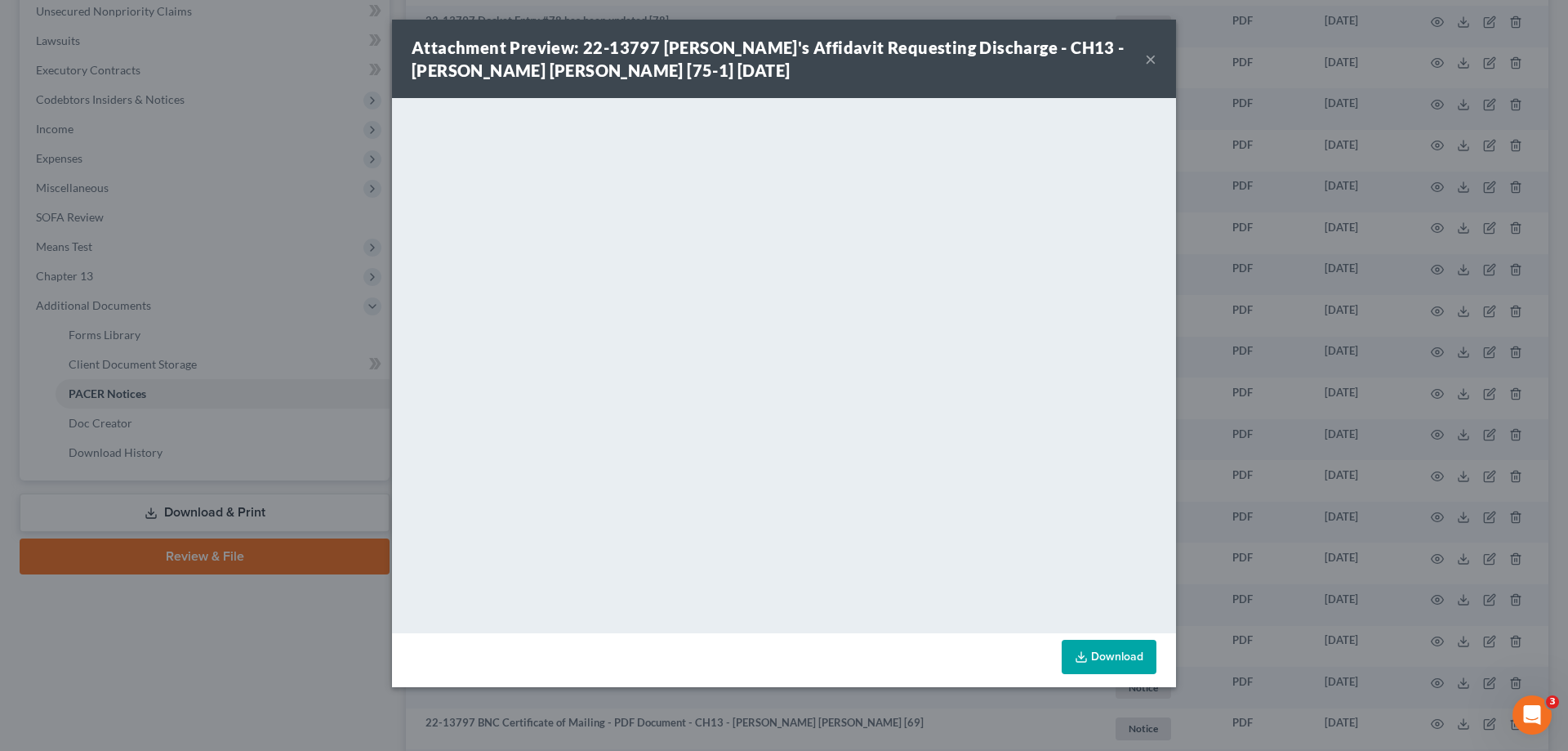
click at [1150, 60] on button "×" at bounding box center [1151, 59] width 11 height 19
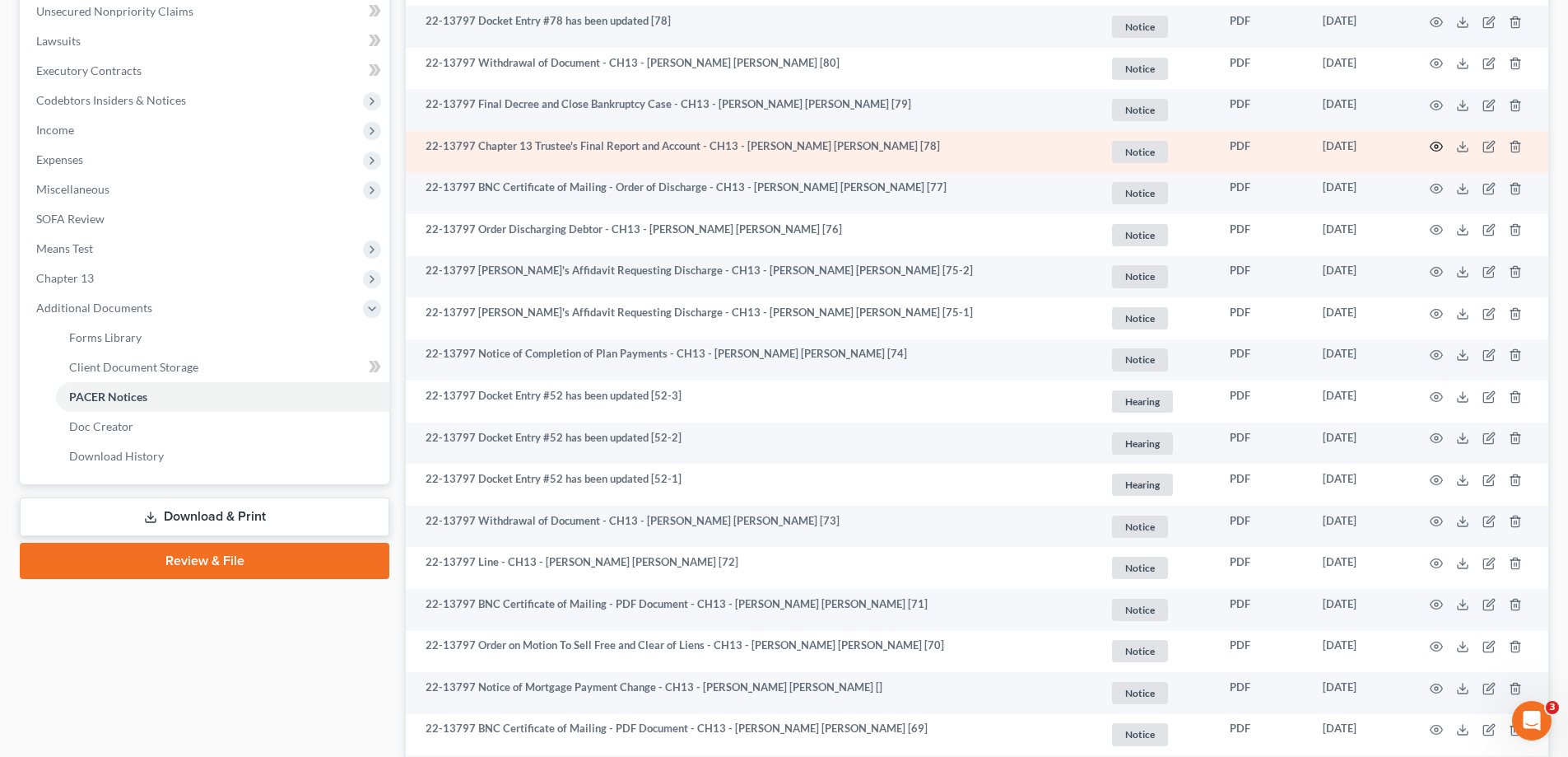
click at [1439, 146] on icon "button" at bounding box center [1436, 146] width 13 height 13
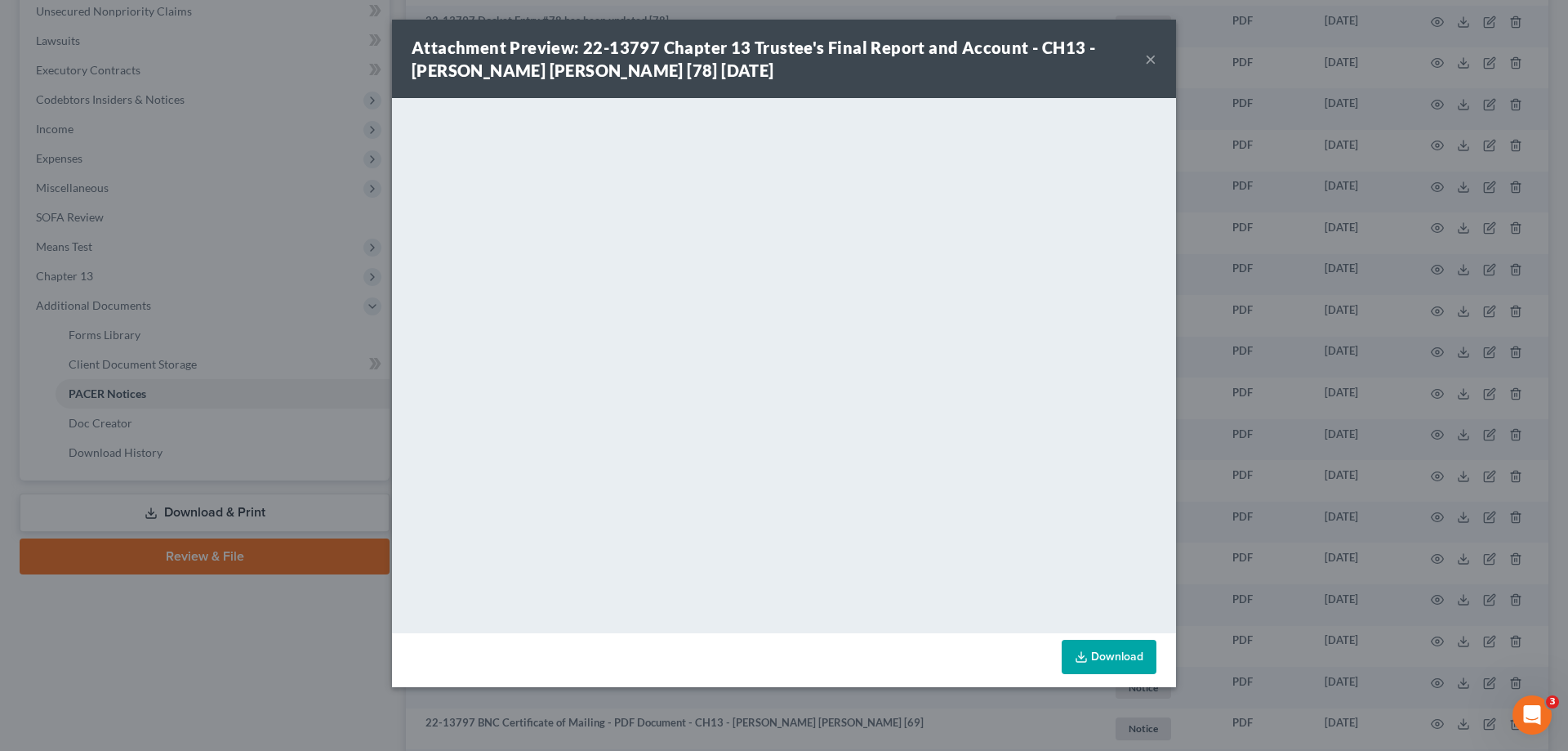
click at [1151, 60] on button "×" at bounding box center [1151, 59] width 11 height 19
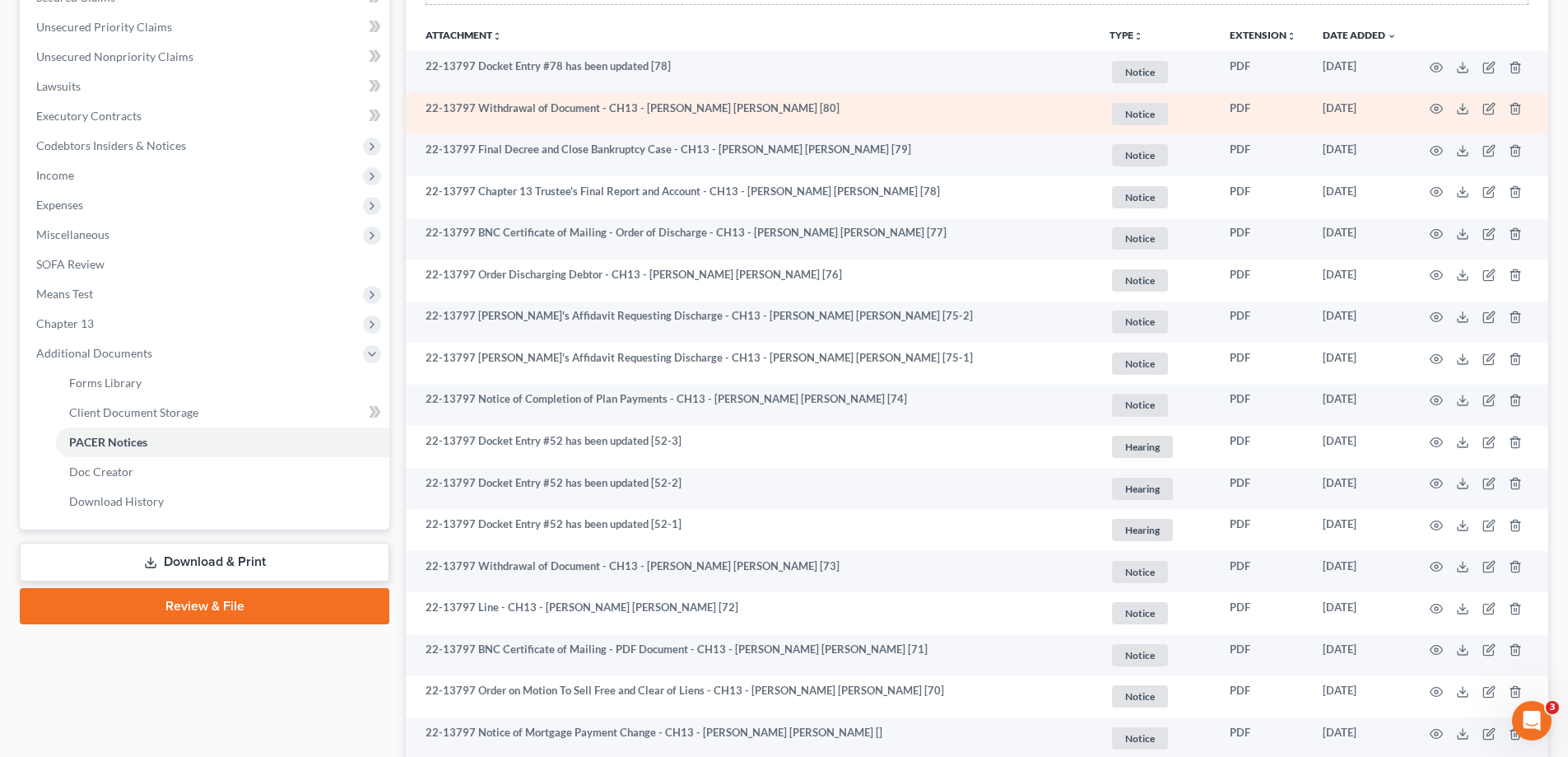
scroll to position [329, 0]
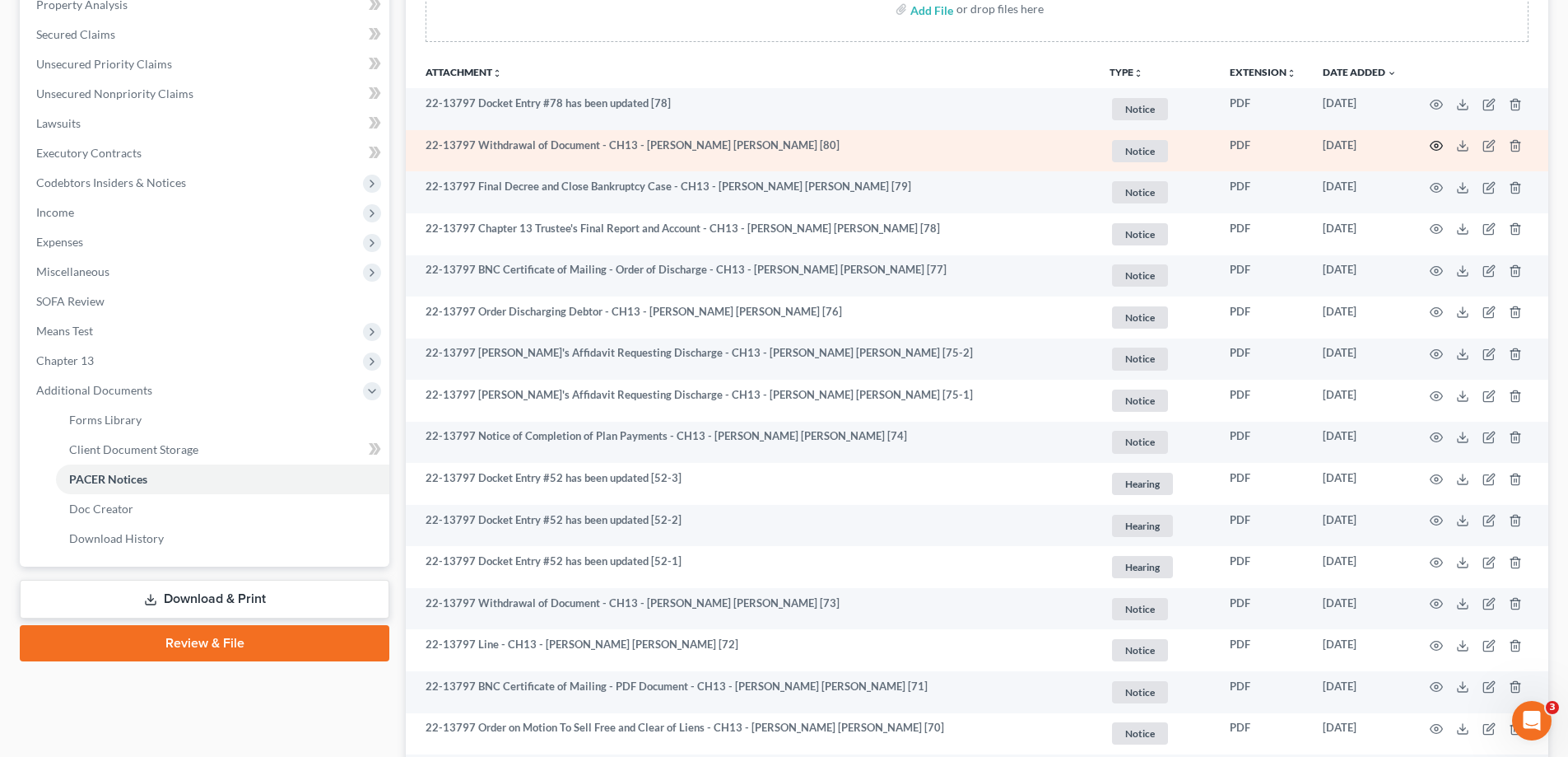
click at [1435, 144] on icon "button" at bounding box center [1436, 146] width 13 height 13
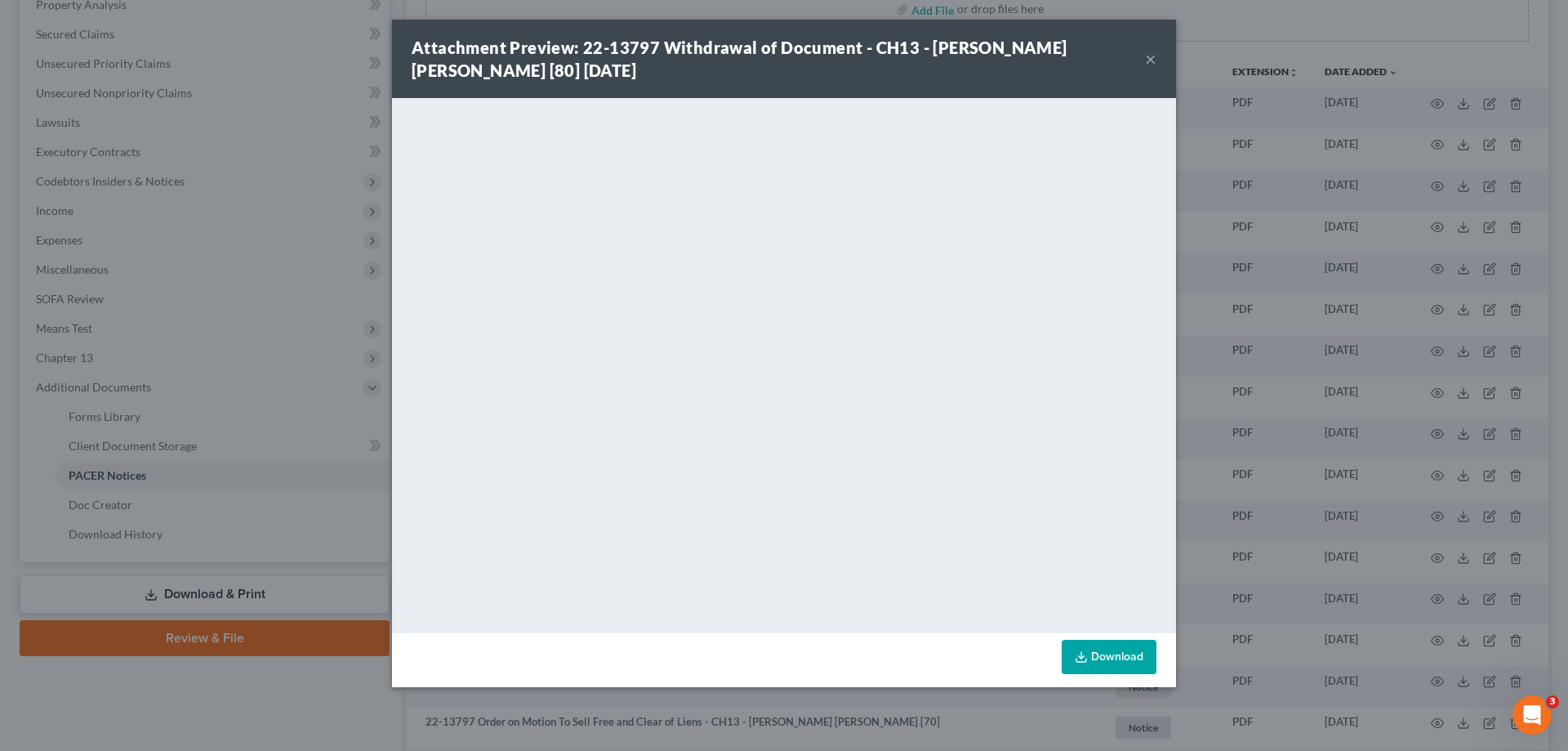
click at [1152, 60] on button "×" at bounding box center [1151, 59] width 11 height 19
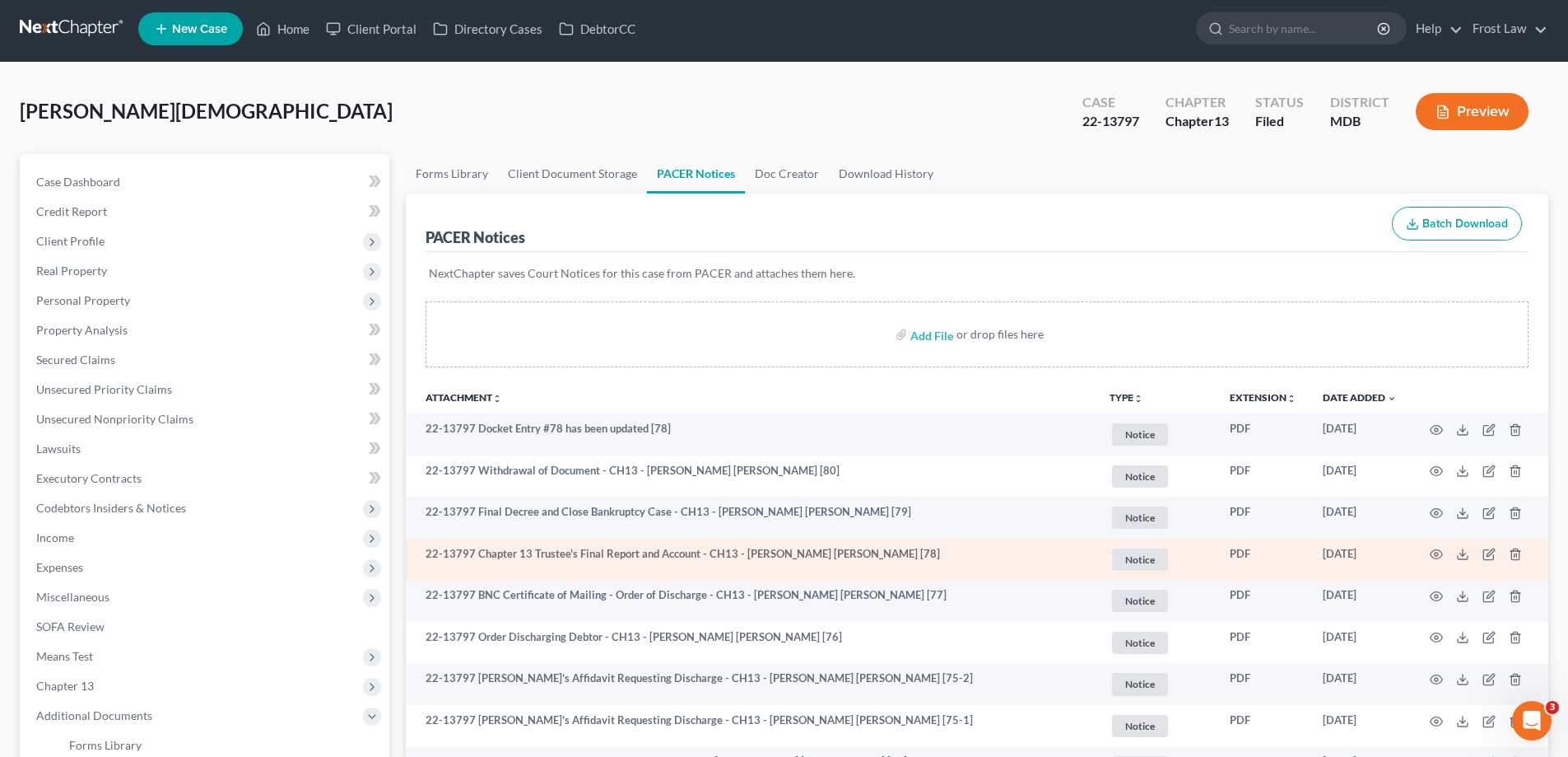
scroll to position [0, 0]
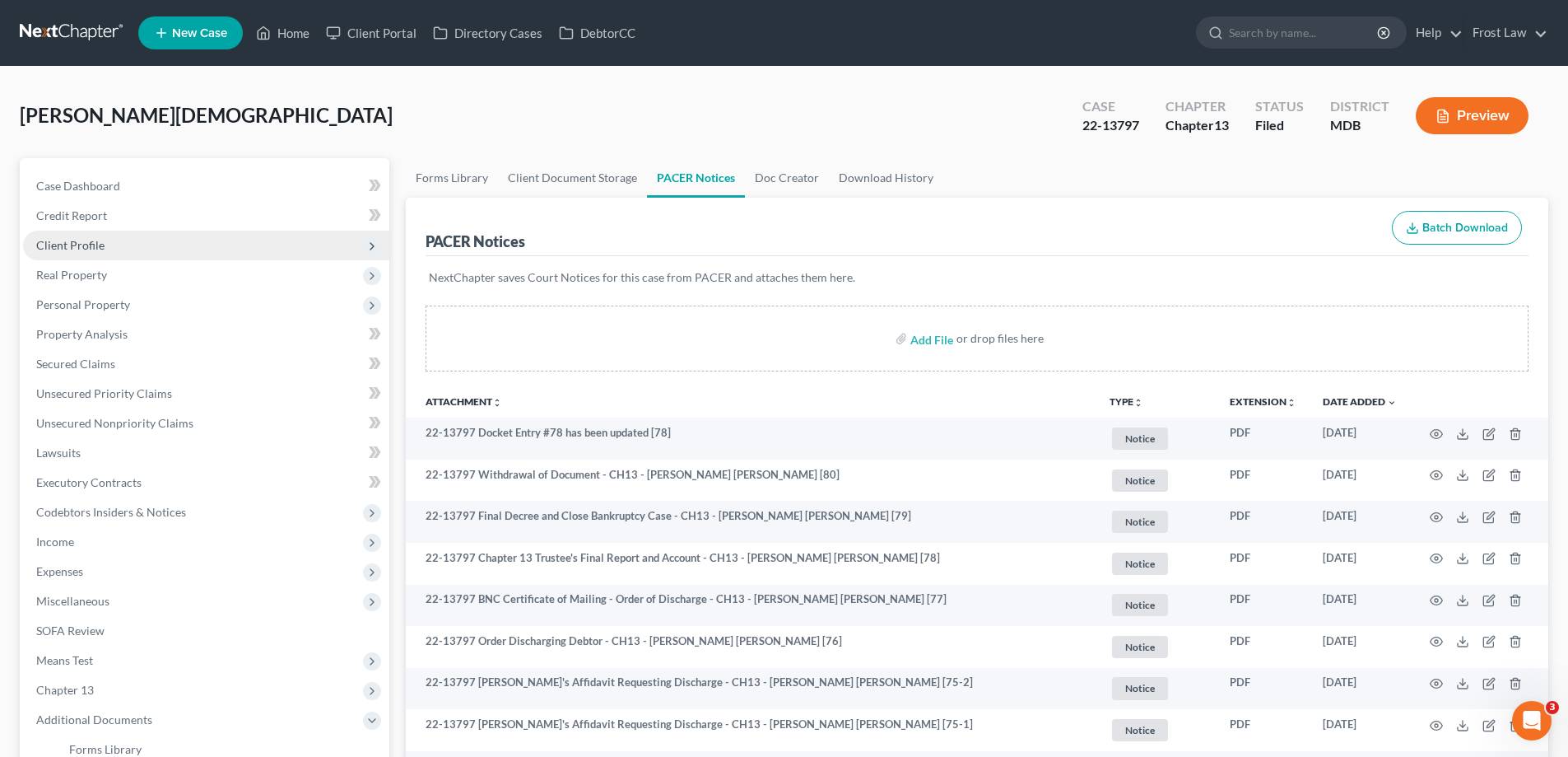
click at [85, 247] on span "Client Profile" at bounding box center [70, 245] width 68 height 14
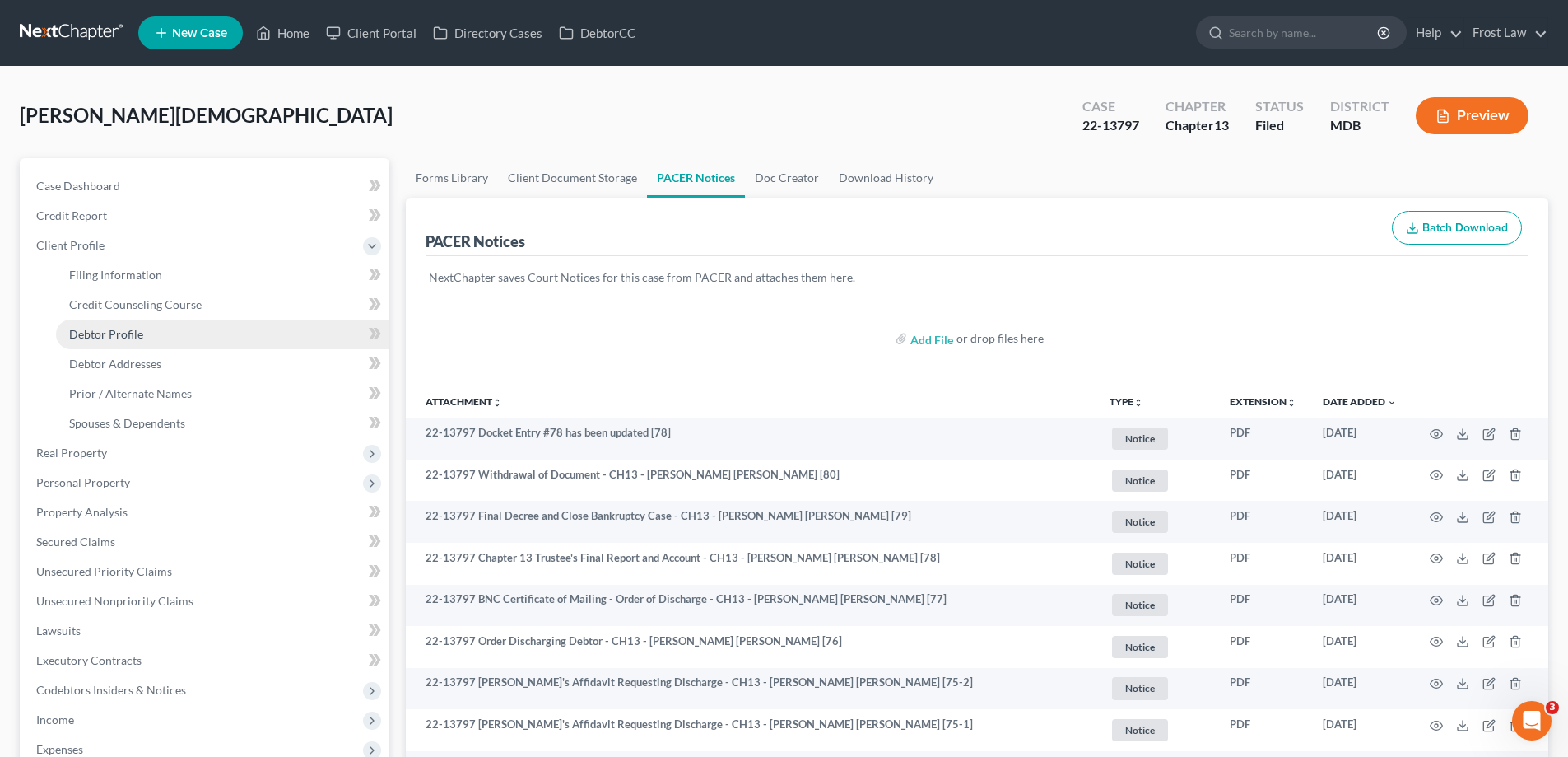
click at [160, 340] on link "Debtor Profile" at bounding box center [222, 334] width 333 height 30
select select "1"
select select "4"
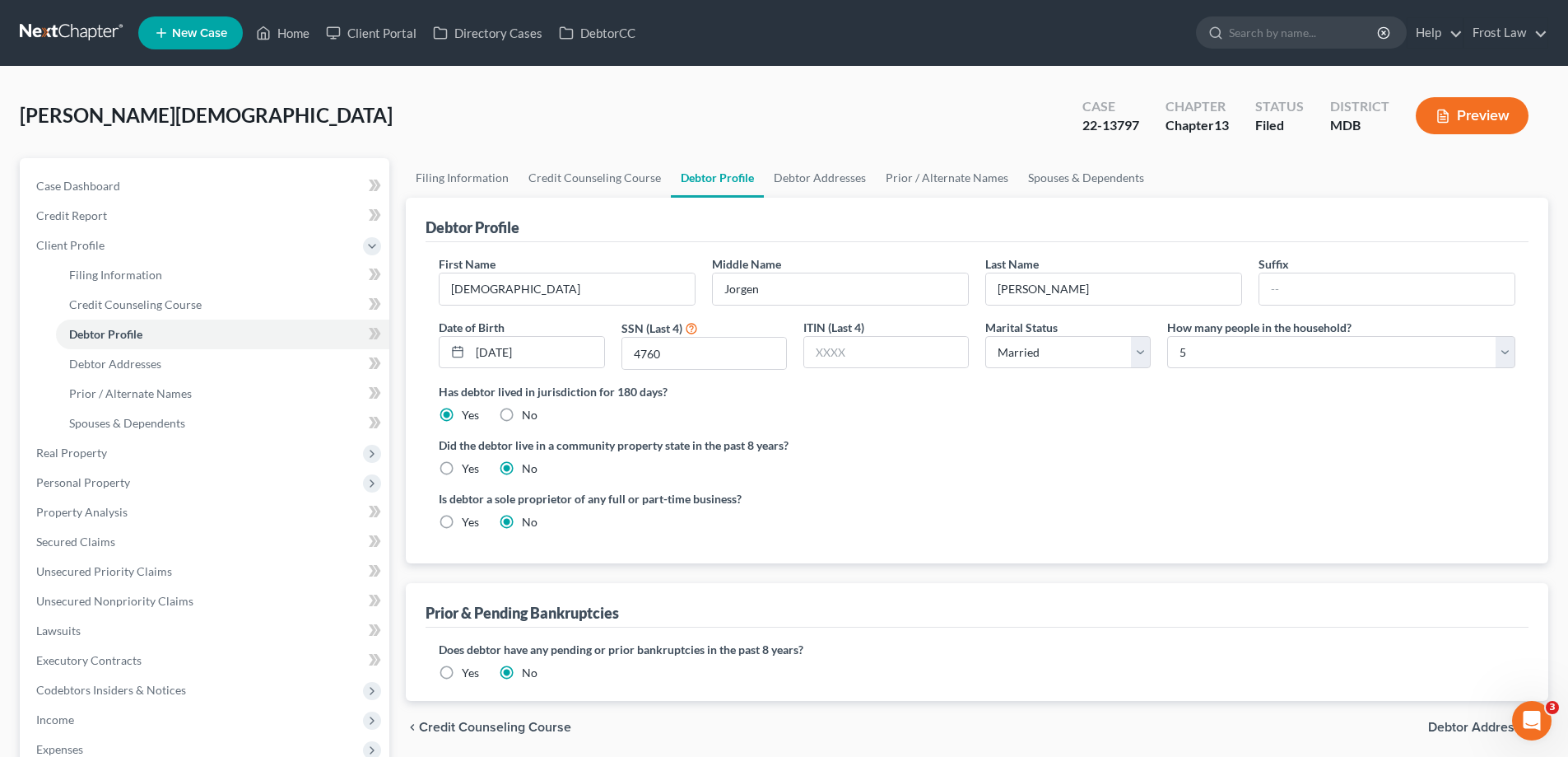
radio input "true"
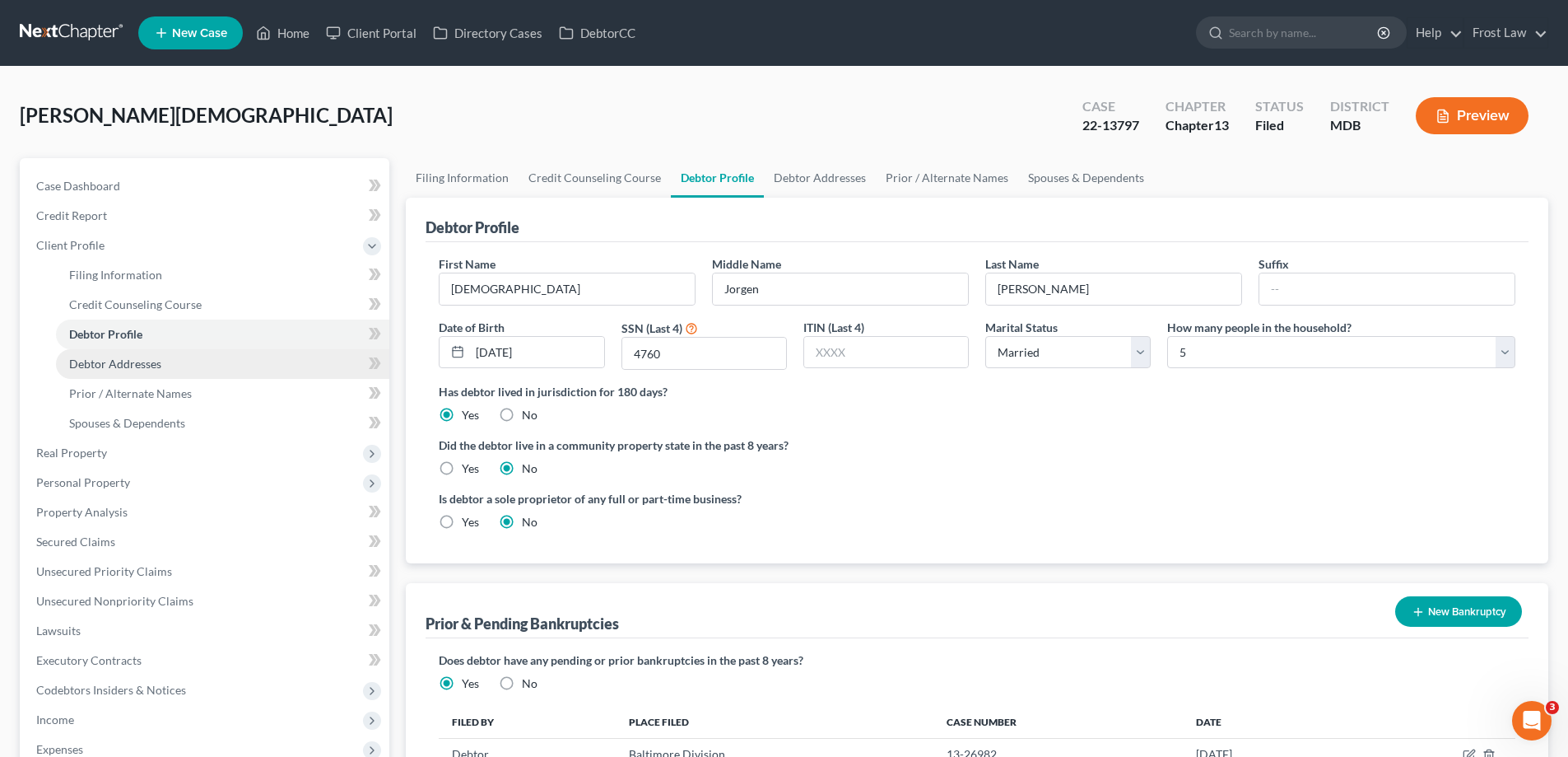
click at [153, 370] on span "Debtor Addresses" at bounding box center [115, 364] width 93 height 14
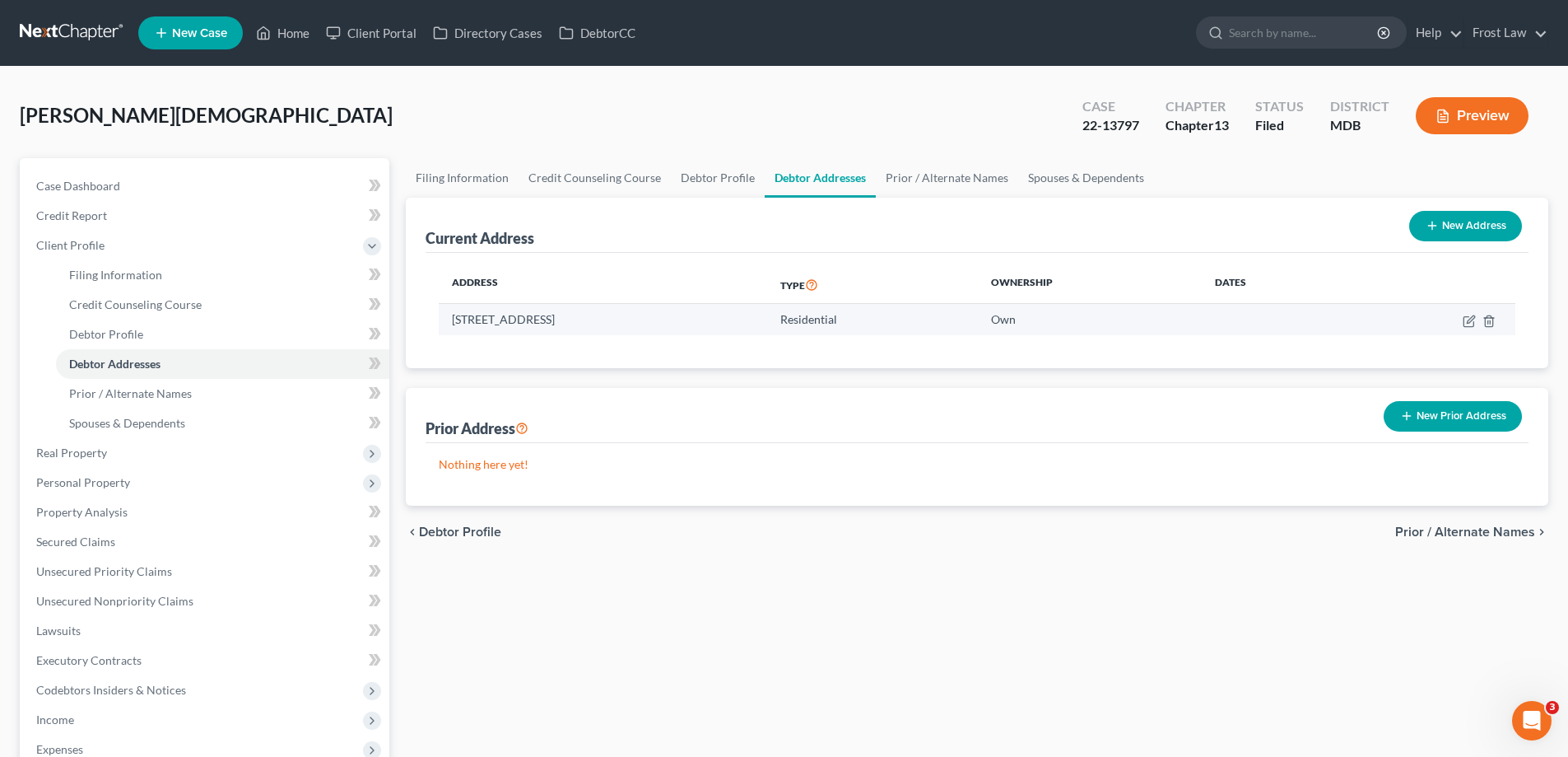
drag, startPoint x: 544, startPoint y: 318, endPoint x: 446, endPoint y: 321, distance: 98.0
click at [446, 321] on td "[STREET_ADDRESS]" at bounding box center [602, 319] width 328 height 31
copy td "[STREET_ADDRESS]"
drag, startPoint x: 661, startPoint y: 319, endPoint x: 547, endPoint y: 323, distance: 114.1
click at [547, 323] on td "[STREET_ADDRESS]" at bounding box center [602, 319] width 328 height 31
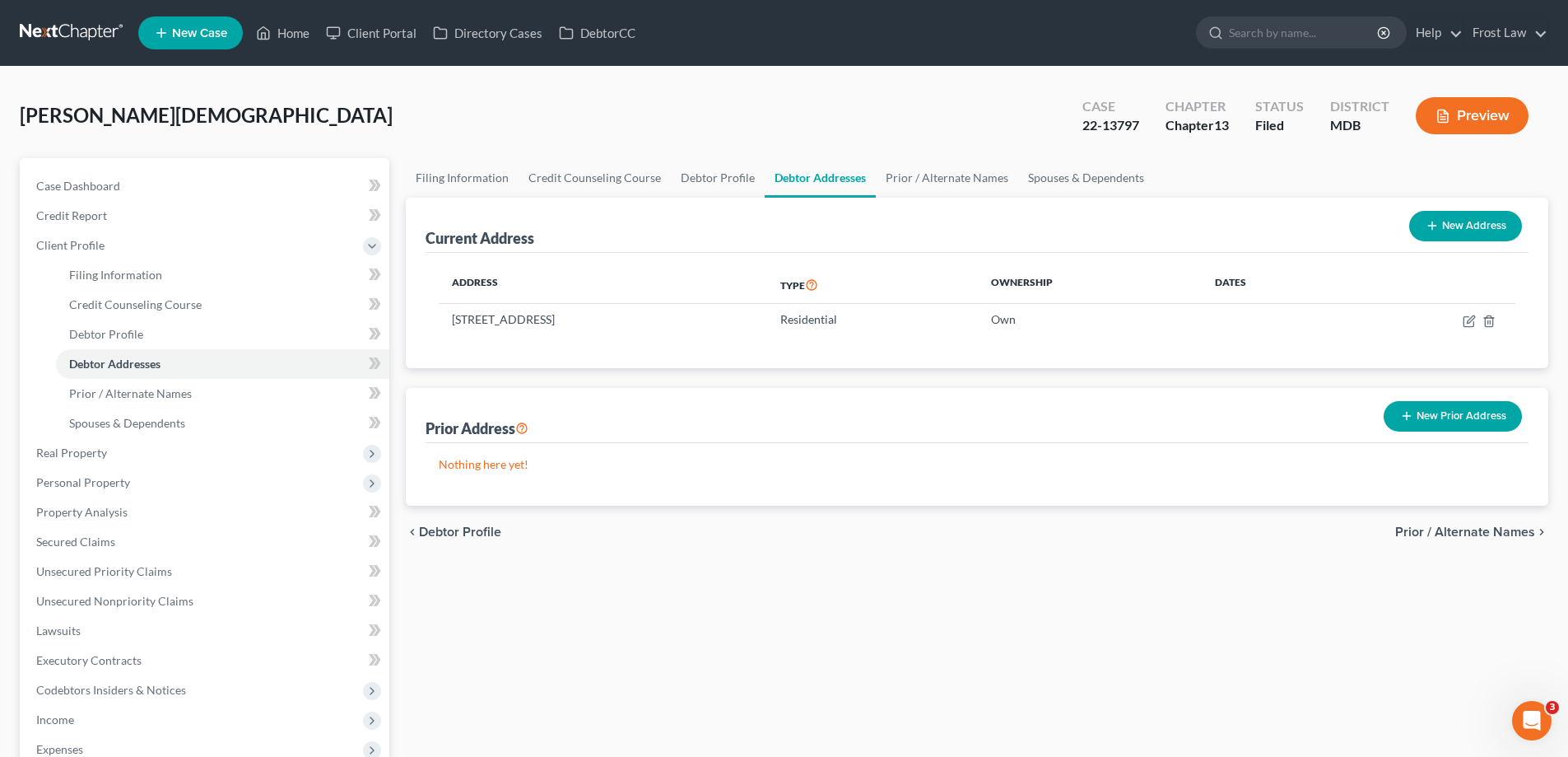
copy td "[GEOGRAPHIC_DATA], MD 21403"
drag, startPoint x: 1140, startPoint y: 128, endPoint x: 1080, endPoint y: 131, distance: 60.1
click at [1080, 131] on div "Case 22-13797" at bounding box center [1110, 116] width 83 height 49
copy div "22-13797"
